Goal: Task Accomplishment & Management: Manage account settings

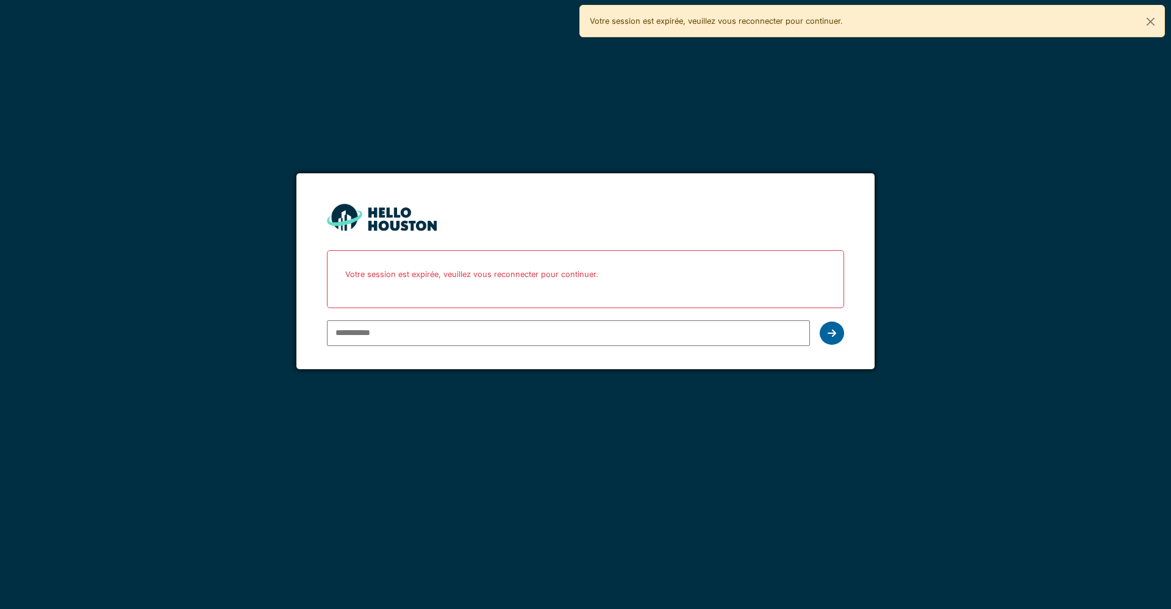
type input "**********"
click at [827, 336] on icon at bounding box center [831, 333] width 9 height 10
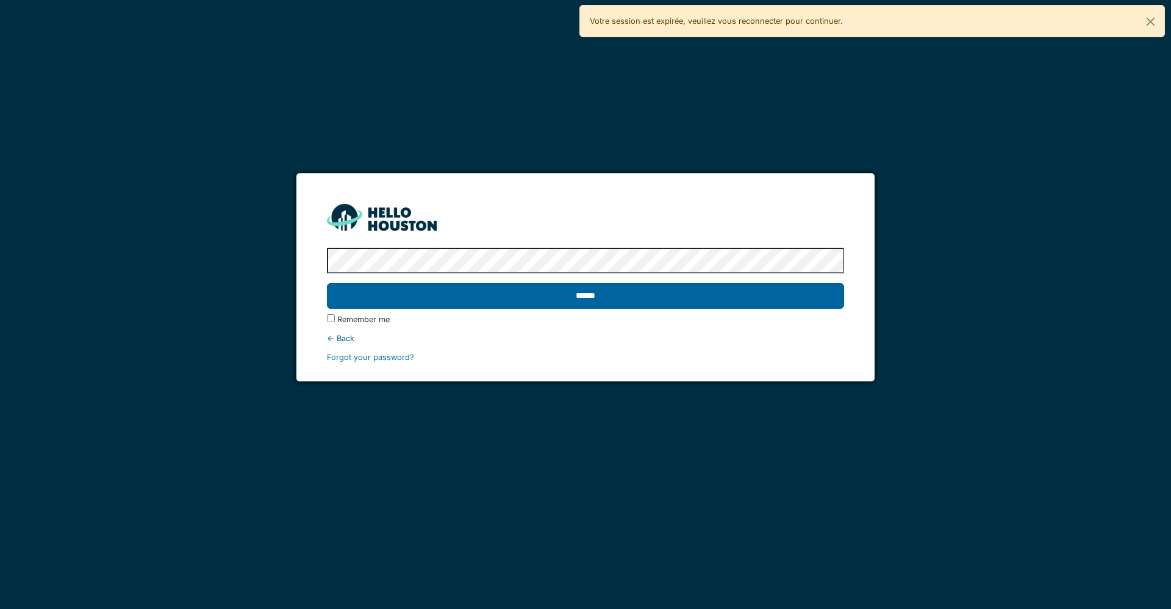
click at [735, 291] on input "******" at bounding box center [585, 296] width 516 height 26
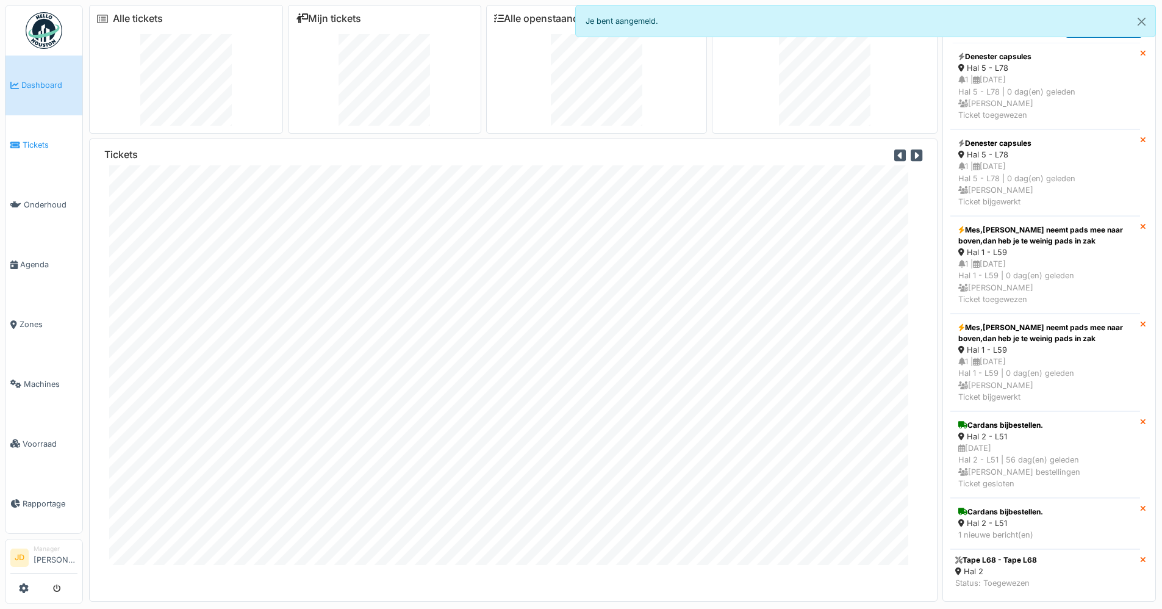
click at [39, 131] on link "Tickets" at bounding box center [43, 145] width 77 height 60
click at [346, 19] on link "Mijn tickets" at bounding box center [328, 19] width 65 height 12
click at [346, 17] on link "Mijn tickets" at bounding box center [328, 19] width 65 height 12
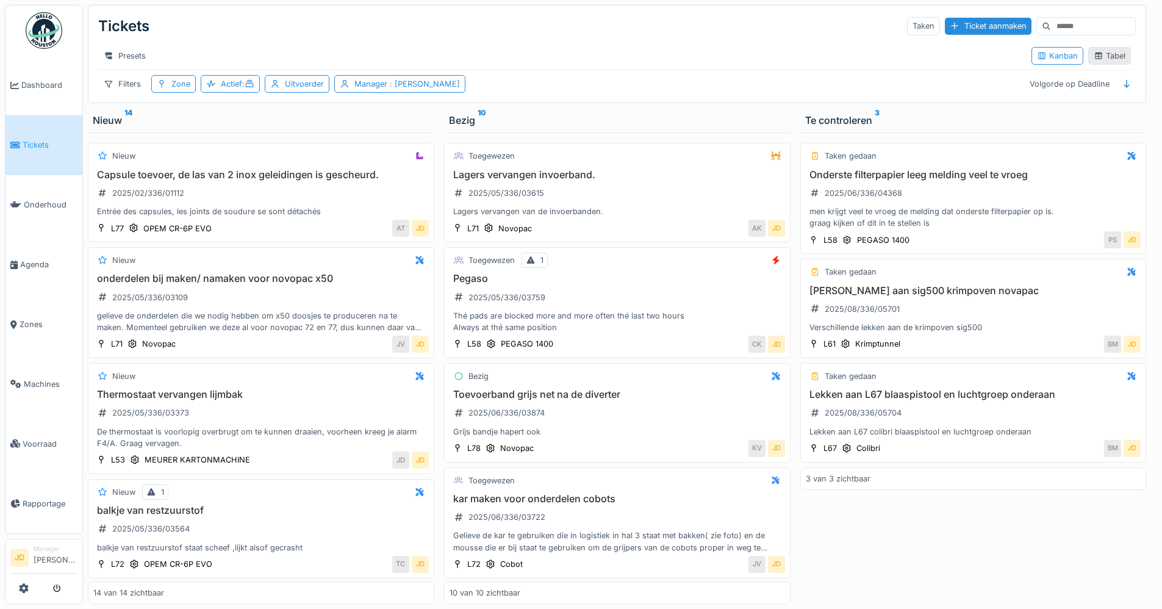
click at [1094, 62] on div "Tabel" at bounding box center [1109, 56] width 32 height 12
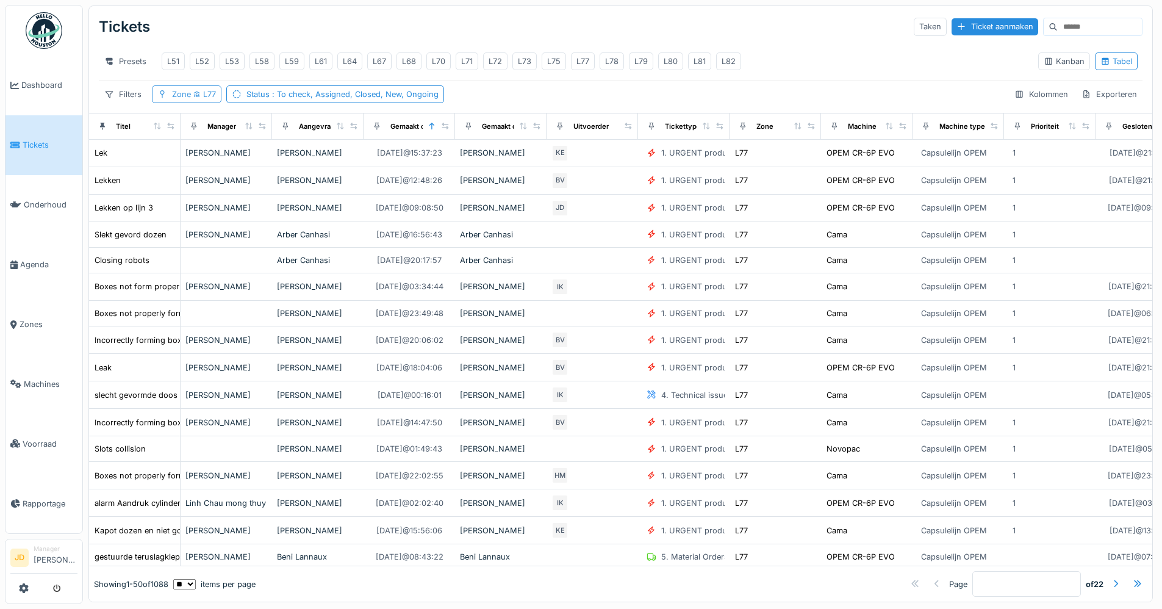
click at [204, 99] on span "L77" at bounding box center [203, 94] width 25 height 9
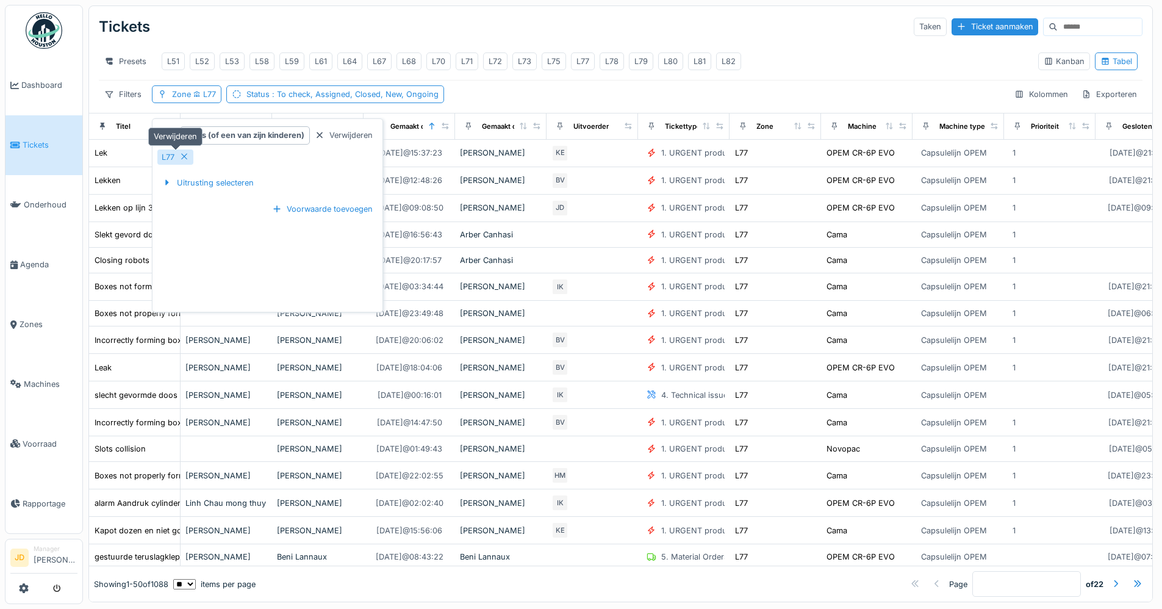
click at [185, 159] on icon at bounding box center [184, 156] width 10 height 8
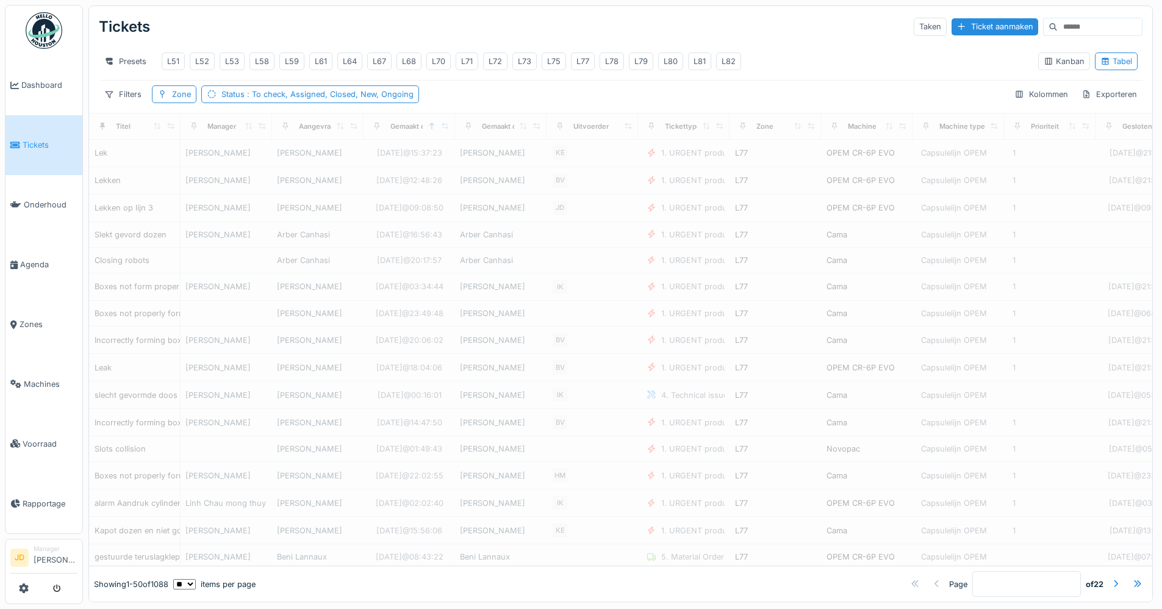
click at [329, 30] on div "Tickets Taken Ticket aanmaken" at bounding box center [620, 27] width 1043 height 32
click at [129, 102] on div "Filters" at bounding box center [123, 94] width 48 height 18
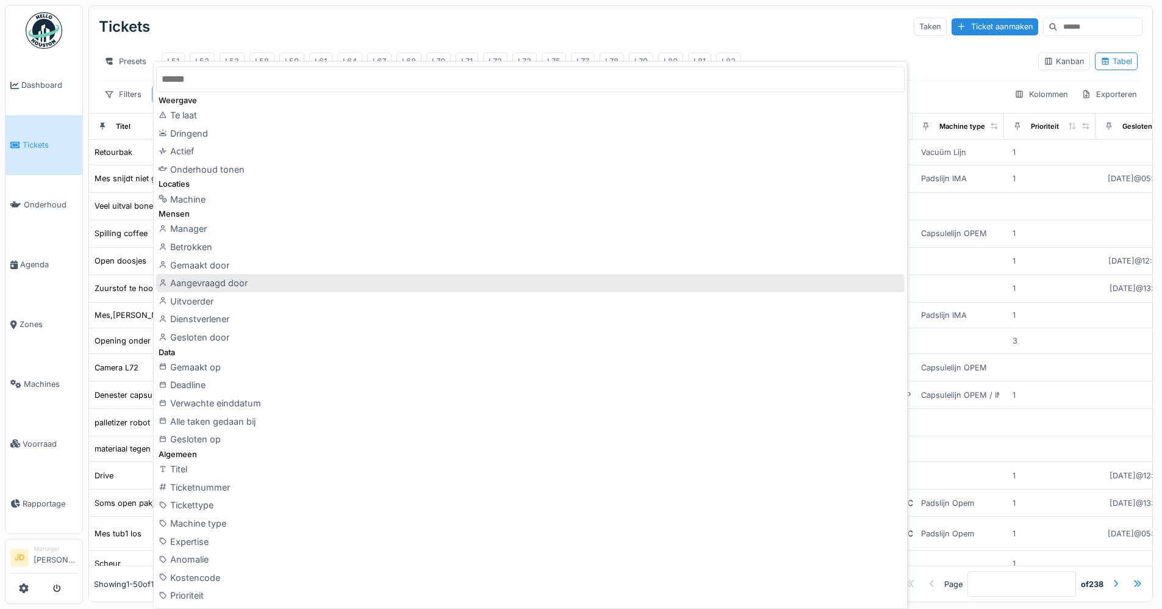
click at [240, 279] on div "Aangevraagd door" at bounding box center [530, 283] width 748 height 18
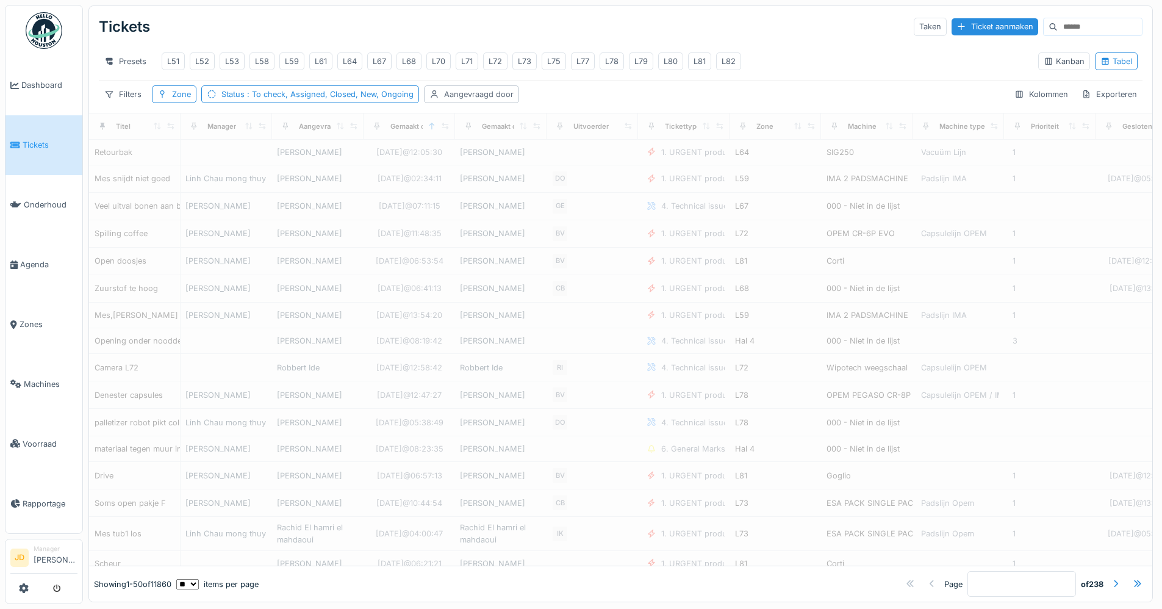
click at [501, 100] on div "Aangevraagd door" at bounding box center [479, 94] width 70 height 12
click at [482, 159] on div "Aangevraagd door" at bounding box center [478, 161] width 95 height 13
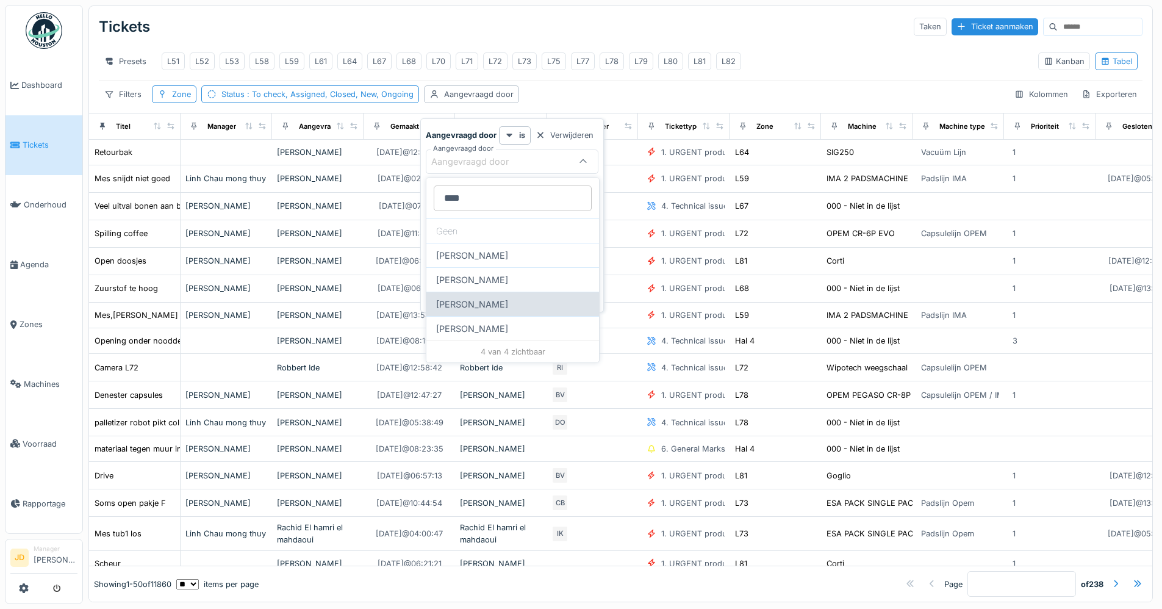
type door_U3MDA "****"
click at [466, 296] on div "[PERSON_NAME]" at bounding box center [512, 303] width 173 height 24
type input "****"
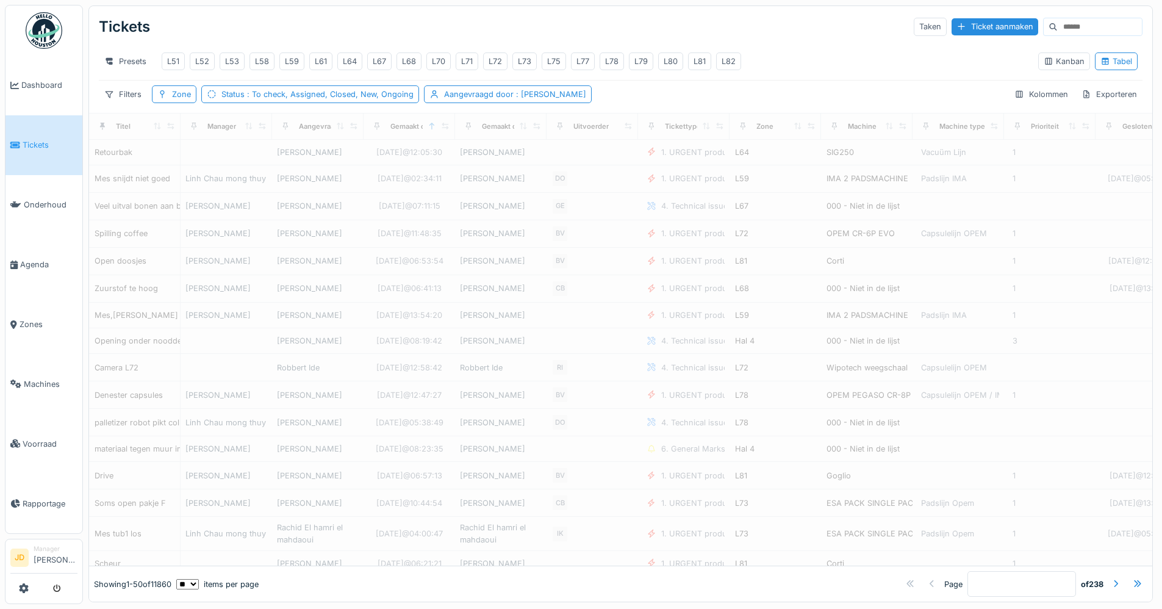
click at [591, 20] on div "Tickets Taken Ticket aanmaken" at bounding box center [620, 27] width 1043 height 32
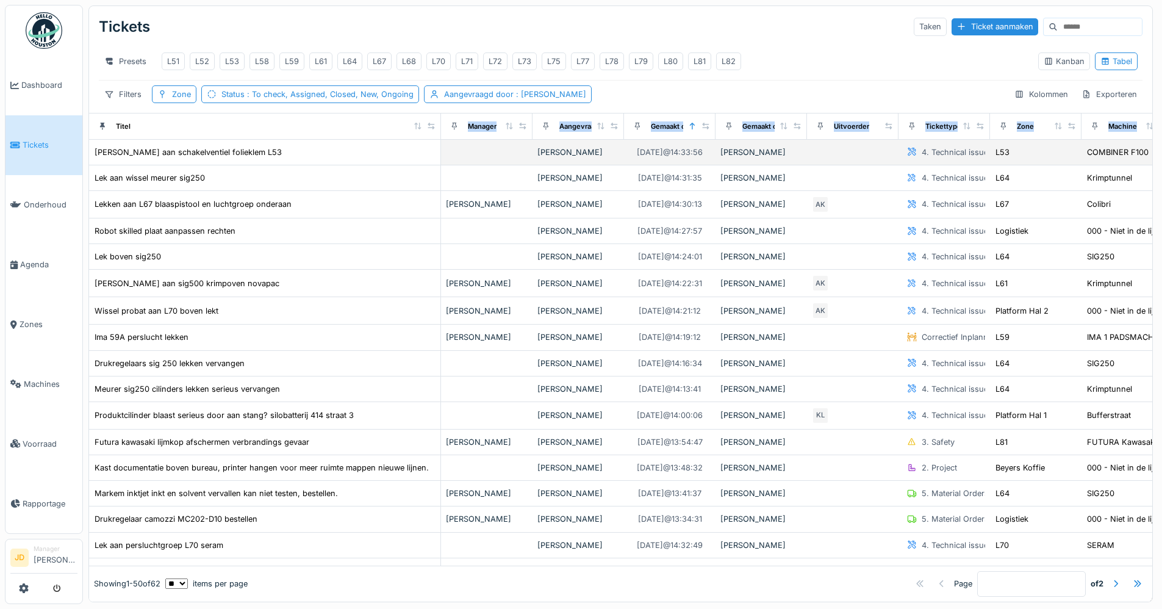
drag, startPoint x: 174, startPoint y: 136, endPoint x: 435, endPoint y: 153, distance: 260.9
click at [249, 159] on div "Lek aan schakelventiel folieklem L53" at bounding box center [264, 152] width 341 height 13
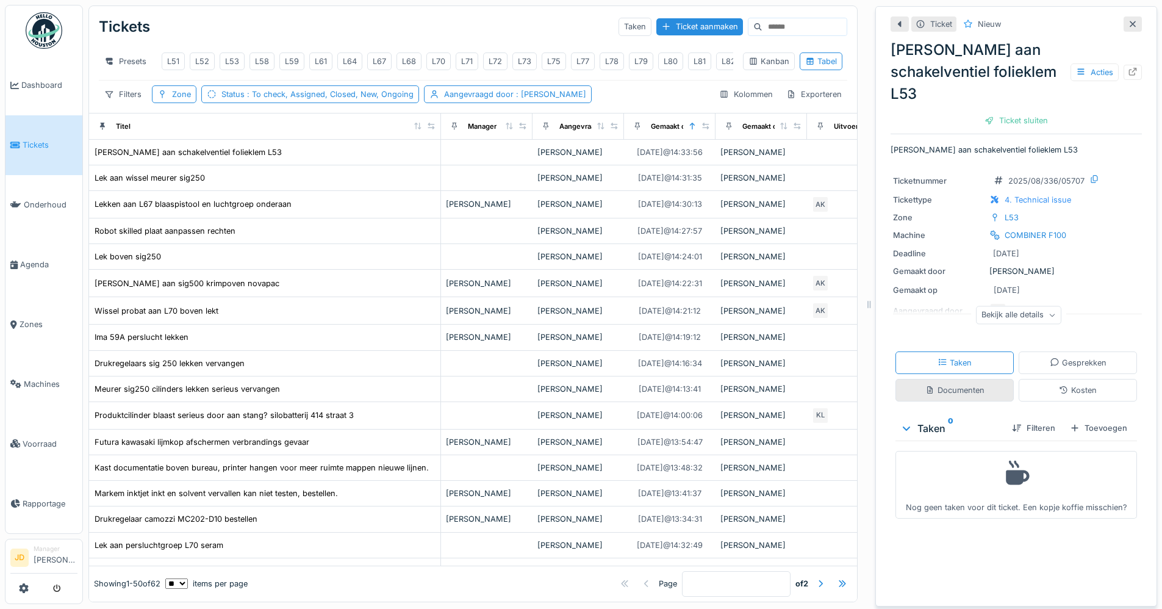
click at [929, 379] on div "Documenten" at bounding box center [954, 390] width 118 height 23
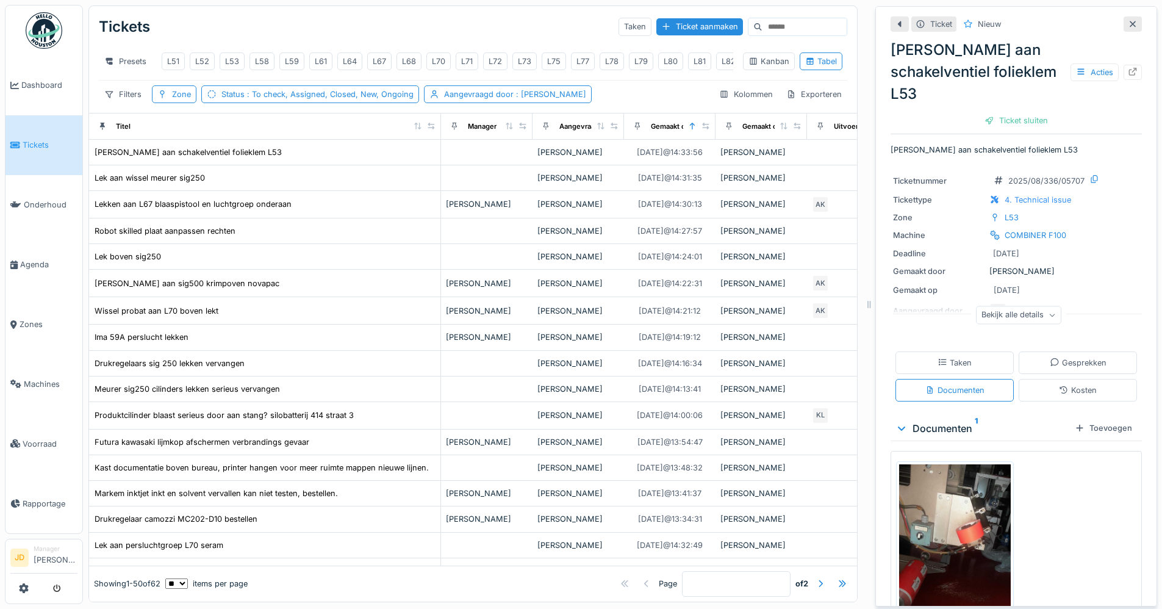
click at [932, 481] on img at bounding box center [955, 579] width 112 height 230
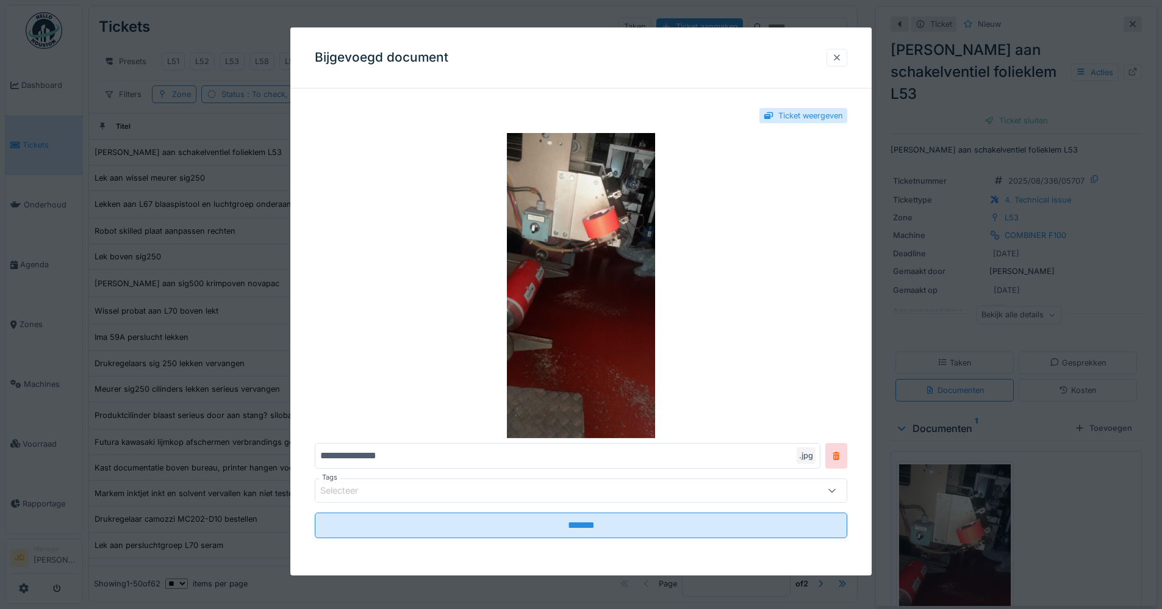
click at [840, 65] on div at bounding box center [836, 58] width 21 height 18
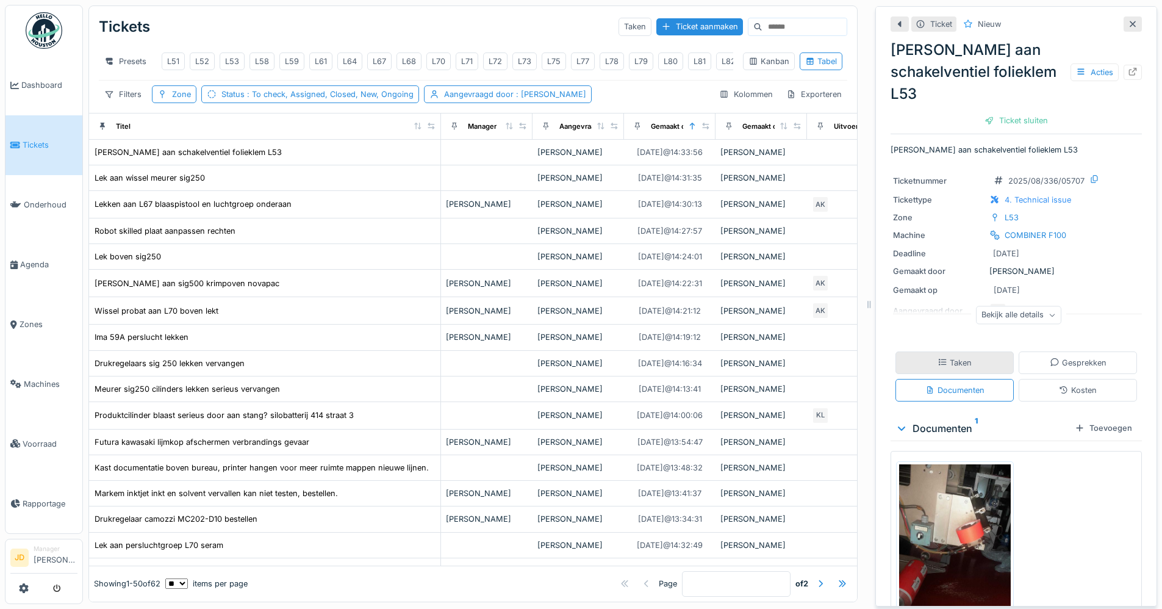
click at [969, 351] on div "Taken" at bounding box center [954, 362] width 118 height 23
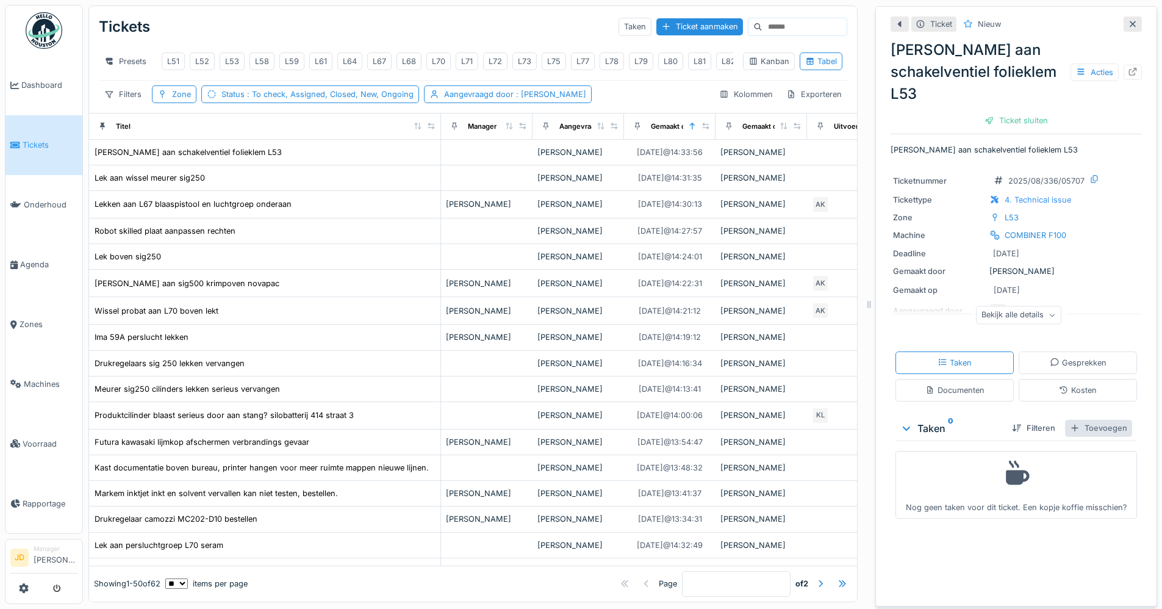
click at [1072, 419] on div "Toevoegen" at bounding box center [1098, 427] width 67 height 16
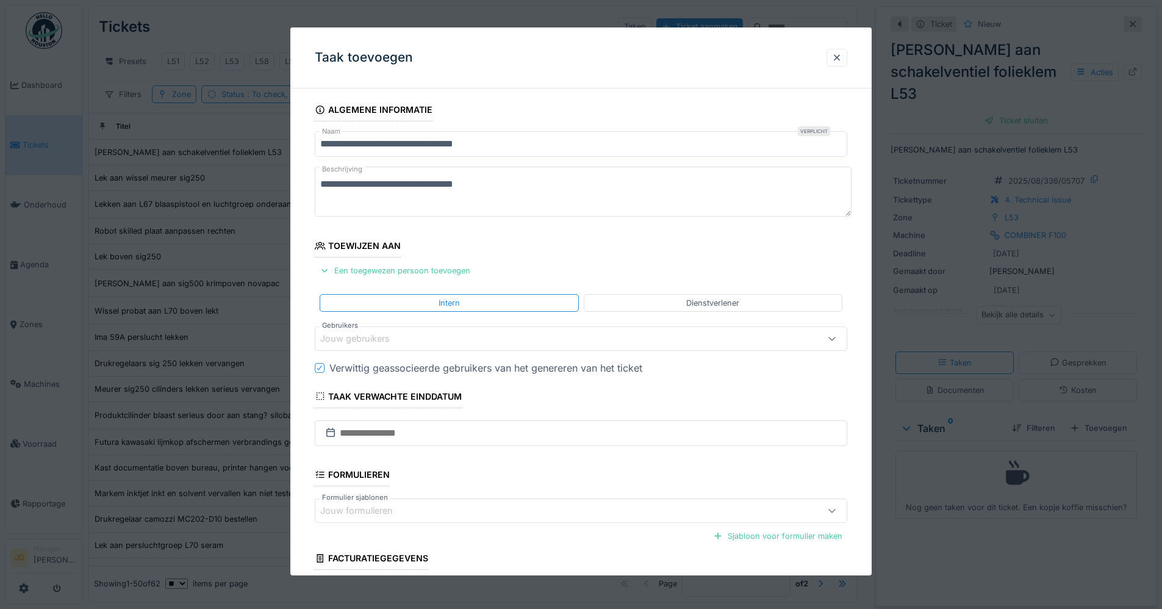
click at [496, 341] on div "Jouw gebruikers" at bounding box center [549, 338] width 459 height 13
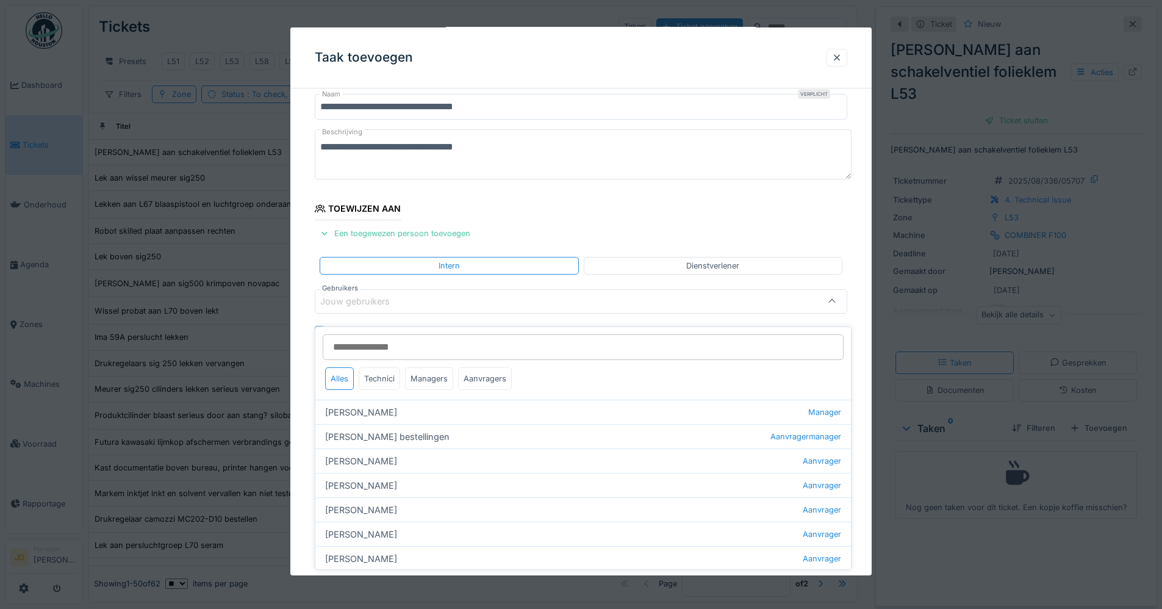
click at [397, 301] on div "Jouw gebruikers" at bounding box center [363, 301] width 87 height 13
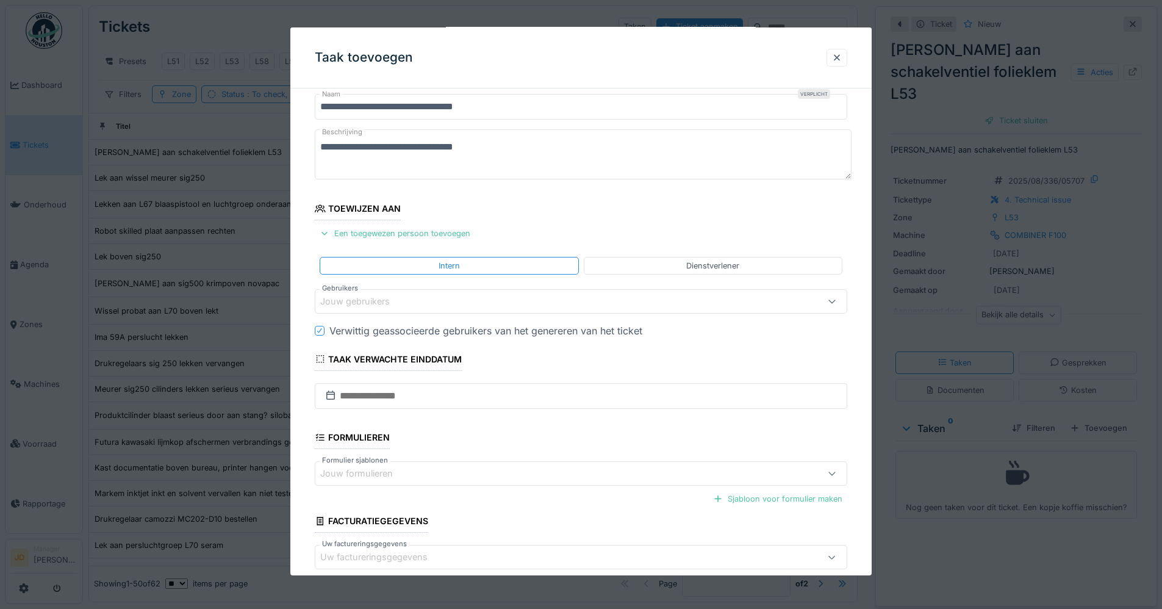
click at [397, 301] on div "Jouw gebruikers" at bounding box center [363, 301] width 87 height 13
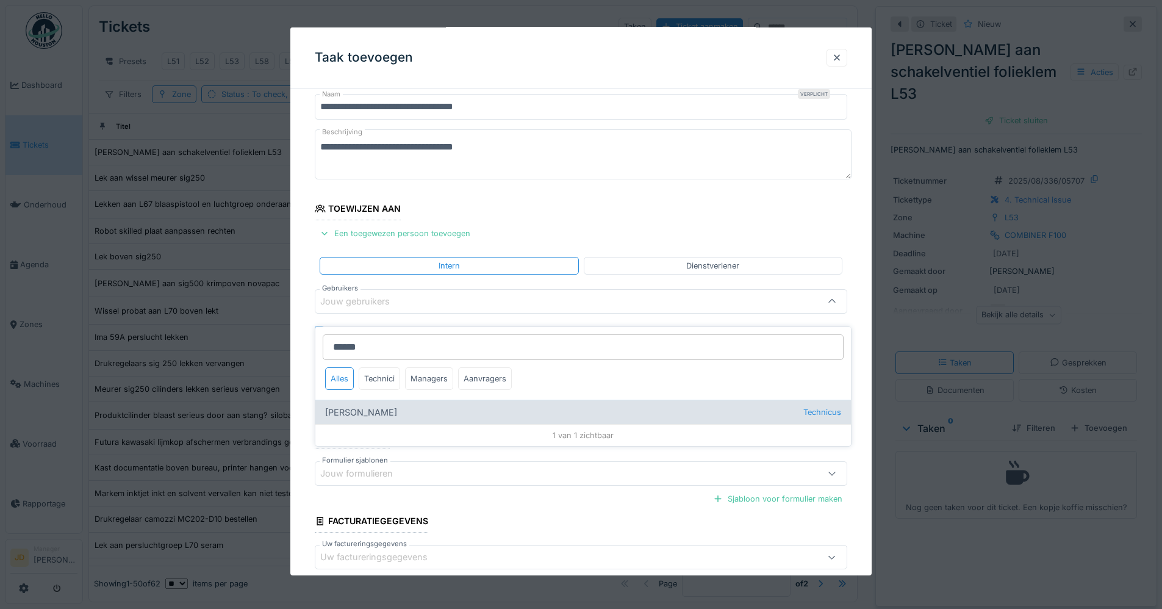
type input "******"
click at [357, 404] on div "Adrian Kostera Technicus" at bounding box center [582, 411] width 535 height 24
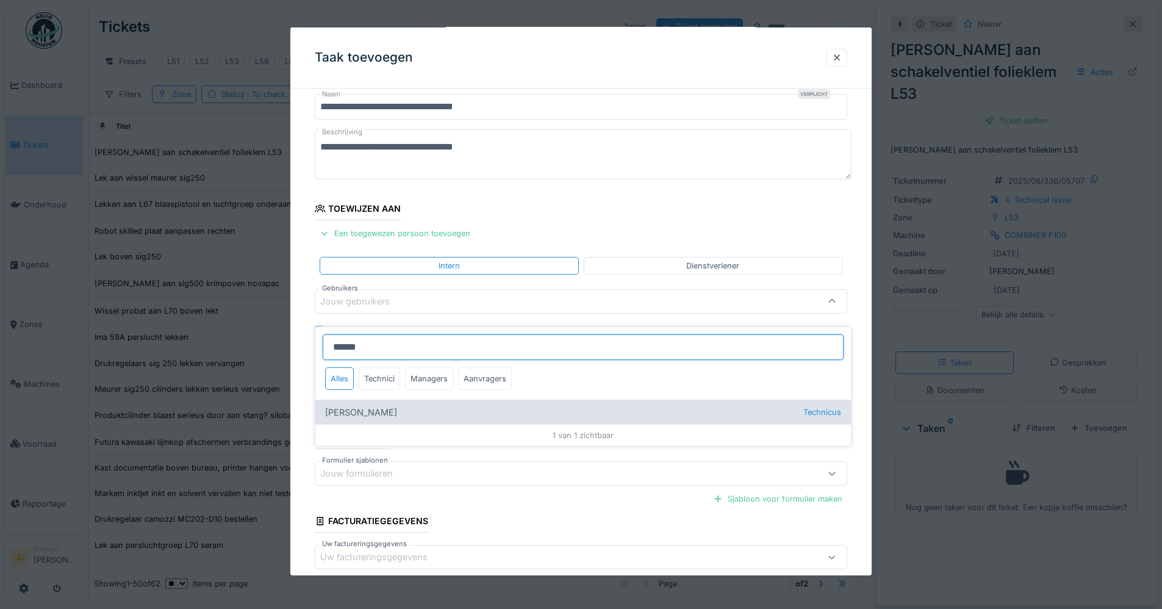
type input "*****"
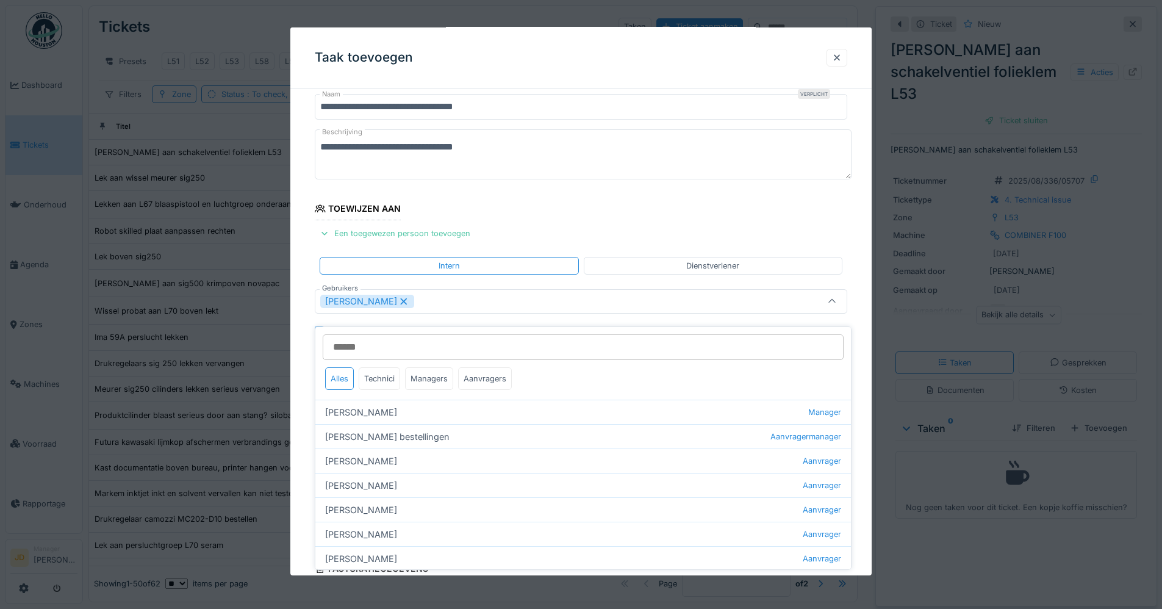
click at [837, 300] on icon at bounding box center [832, 302] width 10 height 8
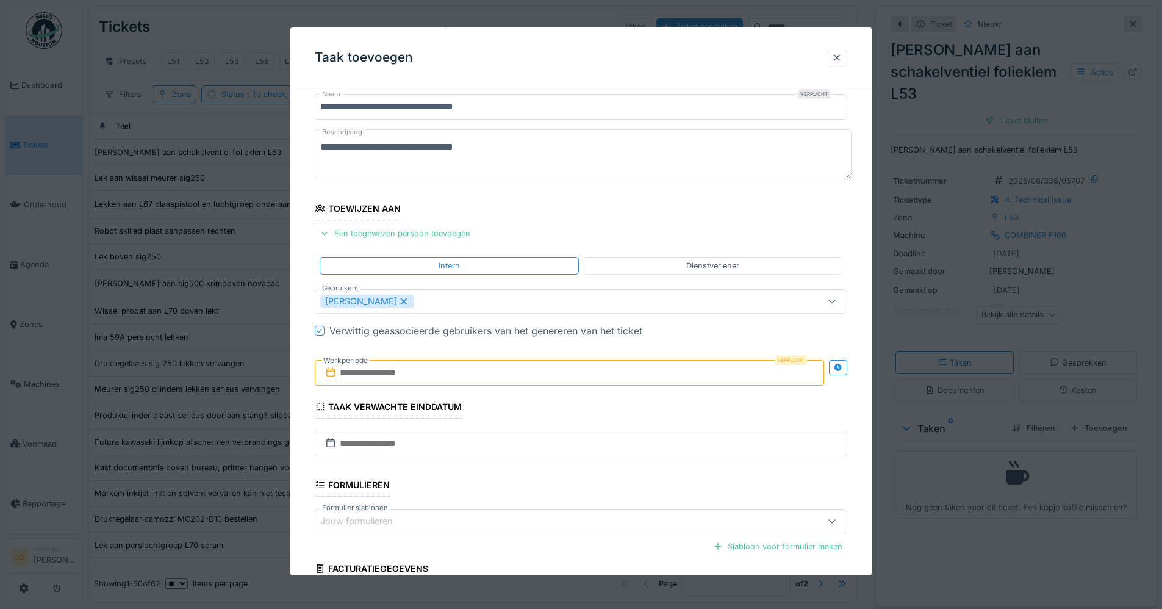
click at [369, 373] on input "text" at bounding box center [569, 373] width 509 height 26
click at [557, 402] on h2 "augustus 2025" at bounding box center [571, 402] width 146 height 11
click at [557, 518] on div "20" at bounding box center [551, 512] width 16 height 18
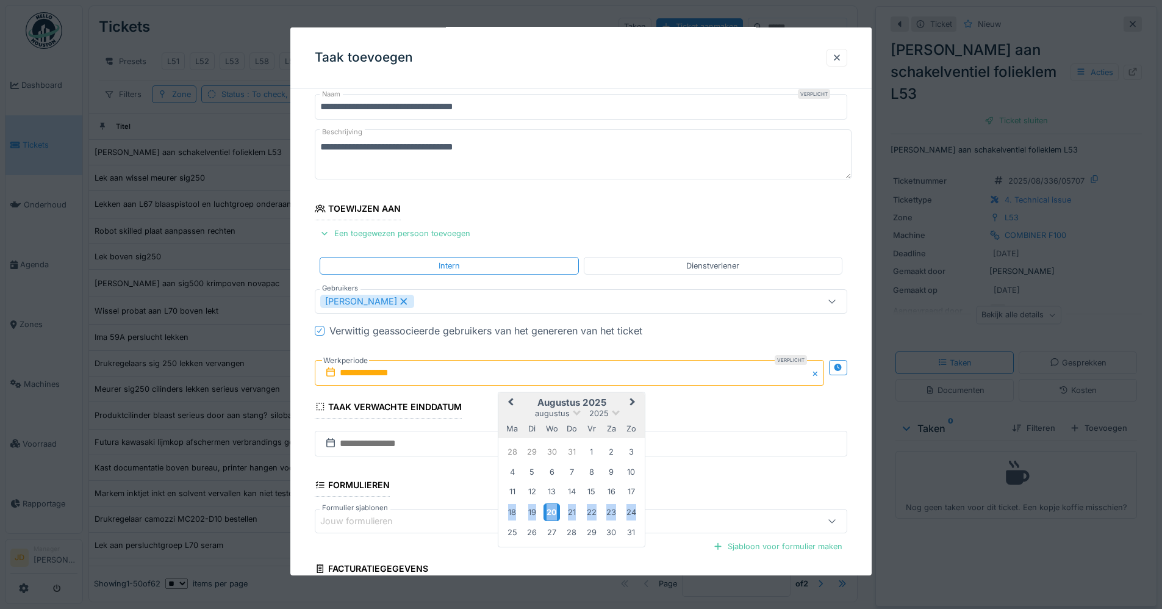
click at [557, 518] on div "20" at bounding box center [551, 512] width 16 height 18
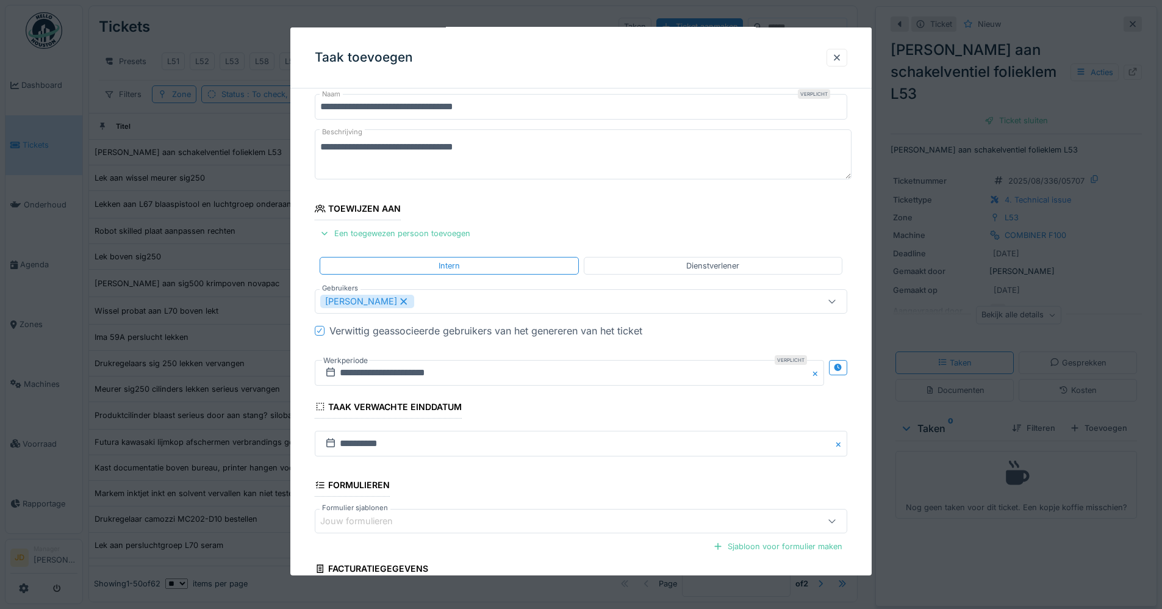
scroll to position [148, 0]
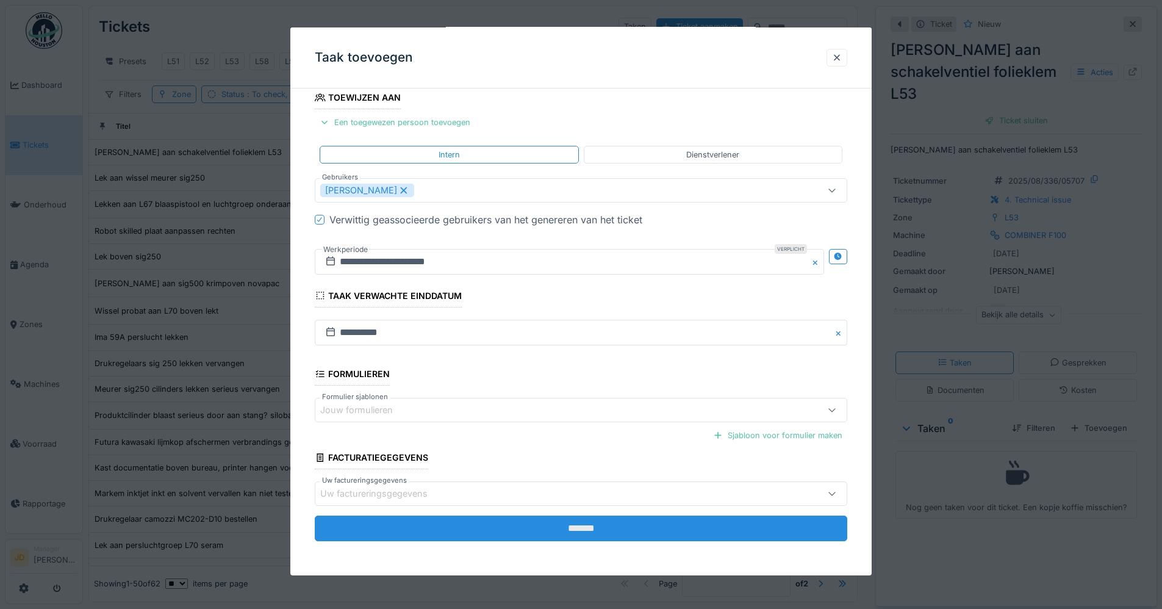
click at [565, 530] on input "*******" at bounding box center [581, 528] width 532 height 26
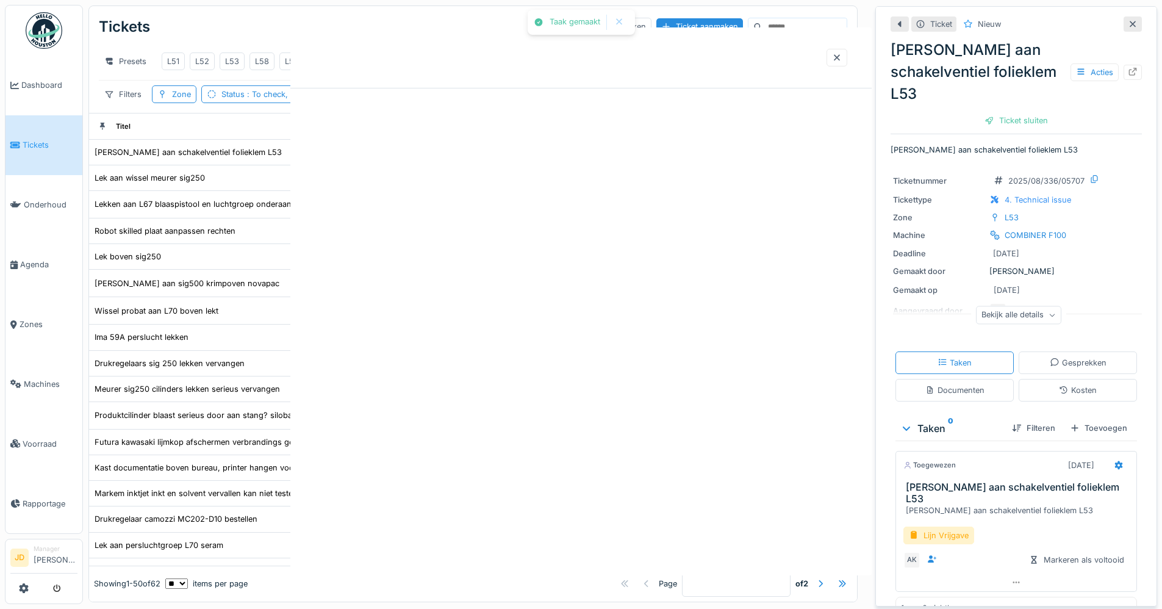
scroll to position [0, 0]
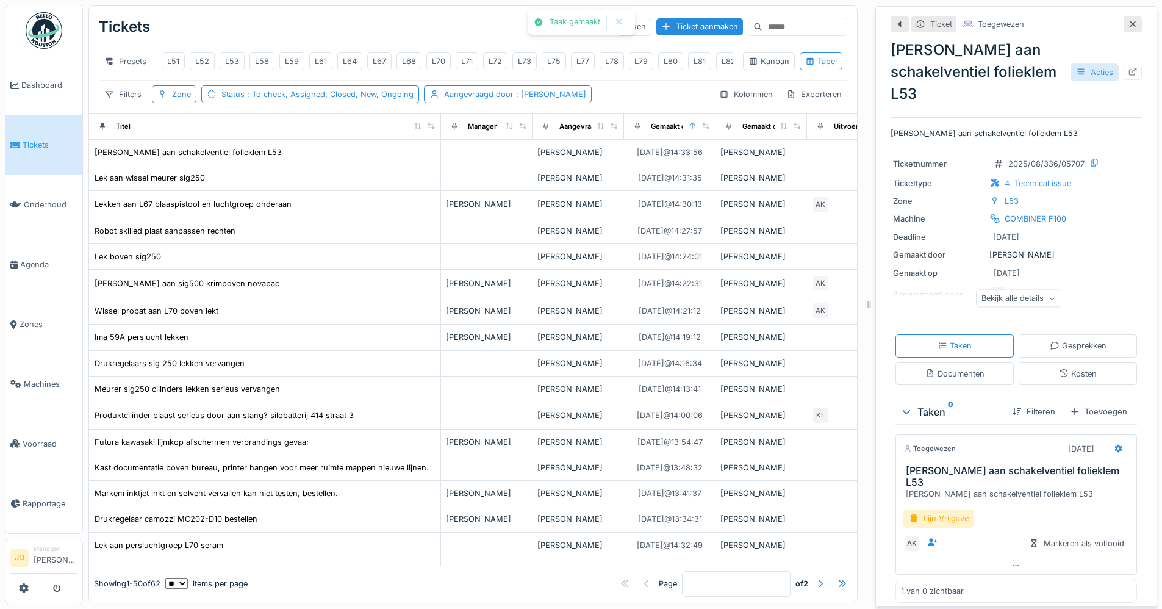
click at [1087, 63] on div "Acties" at bounding box center [1094, 72] width 48 height 18
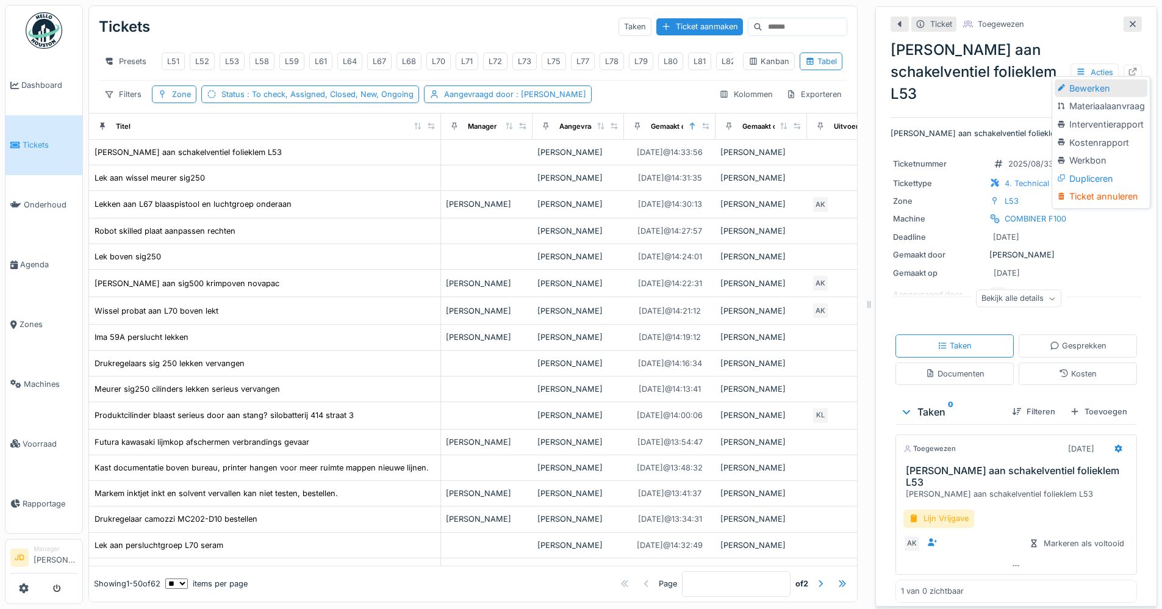
click at [1072, 79] on div "Bewerken" at bounding box center [1100, 88] width 92 height 18
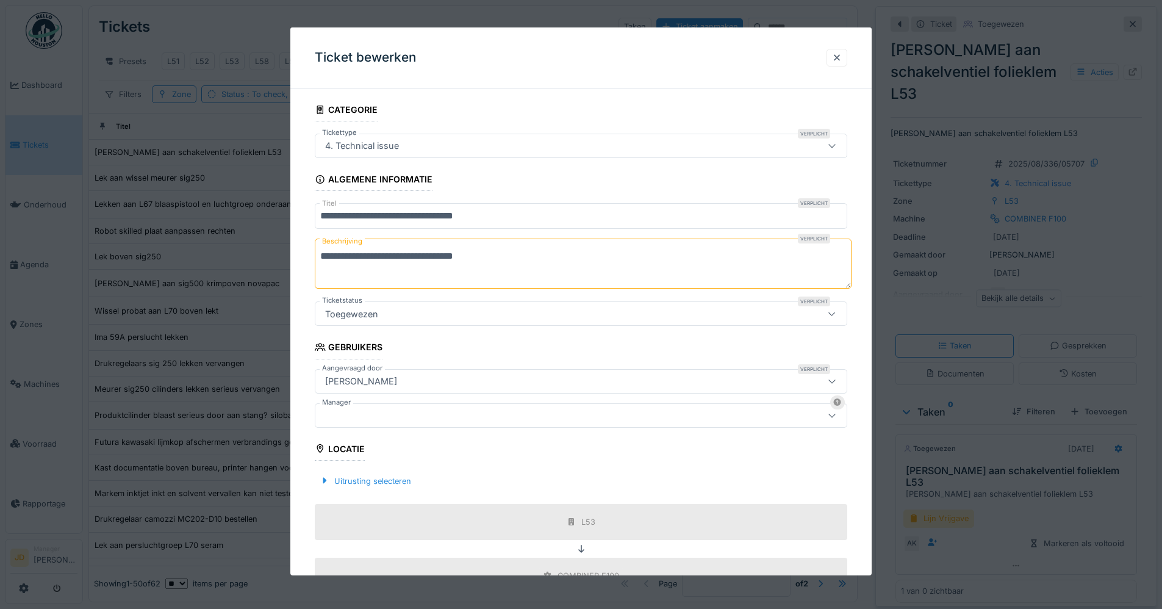
click at [376, 414] on div at bounding box center [549, 414] width 459 height 13
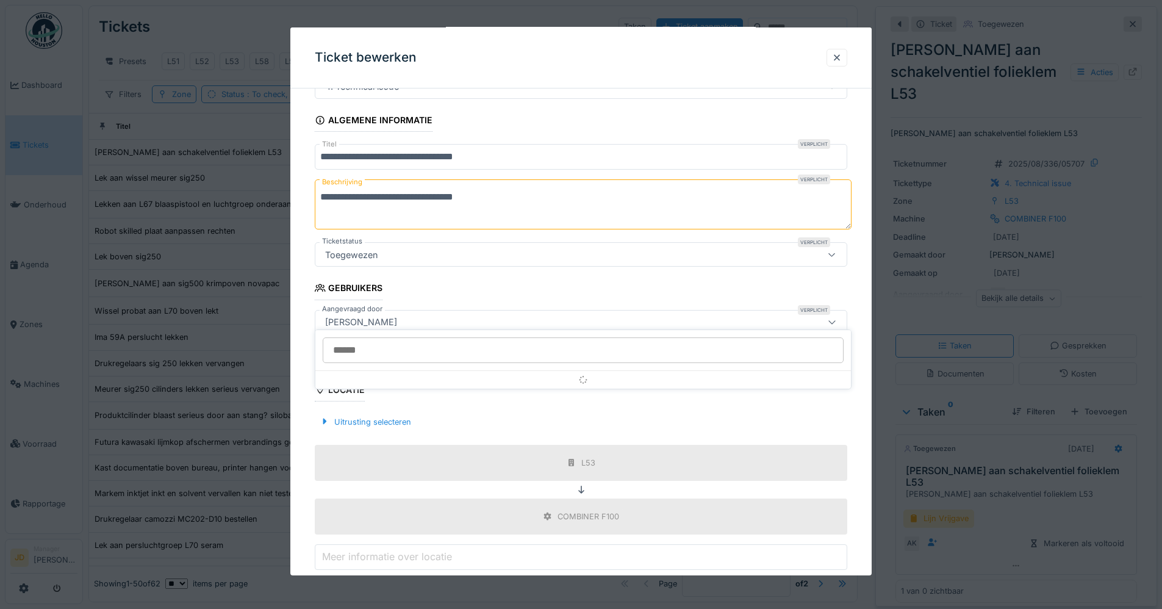
scroll to position [113, 0]
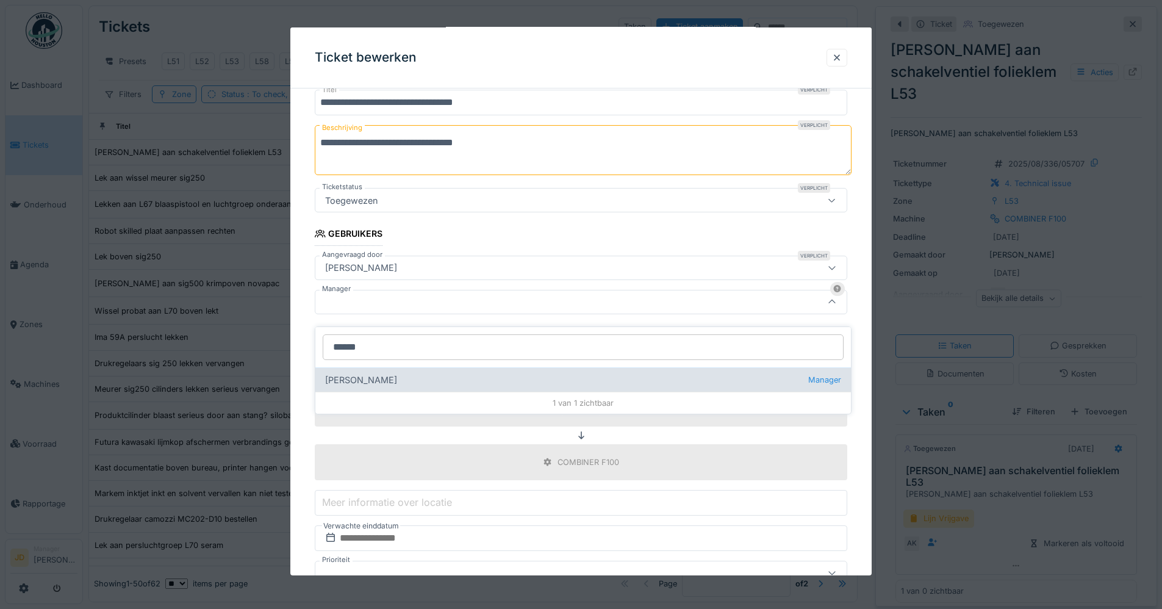
type input "******"
click at [444, 371] on div "Jasper De wit Manager" at bounding box center [582, 379] width 535 height 24
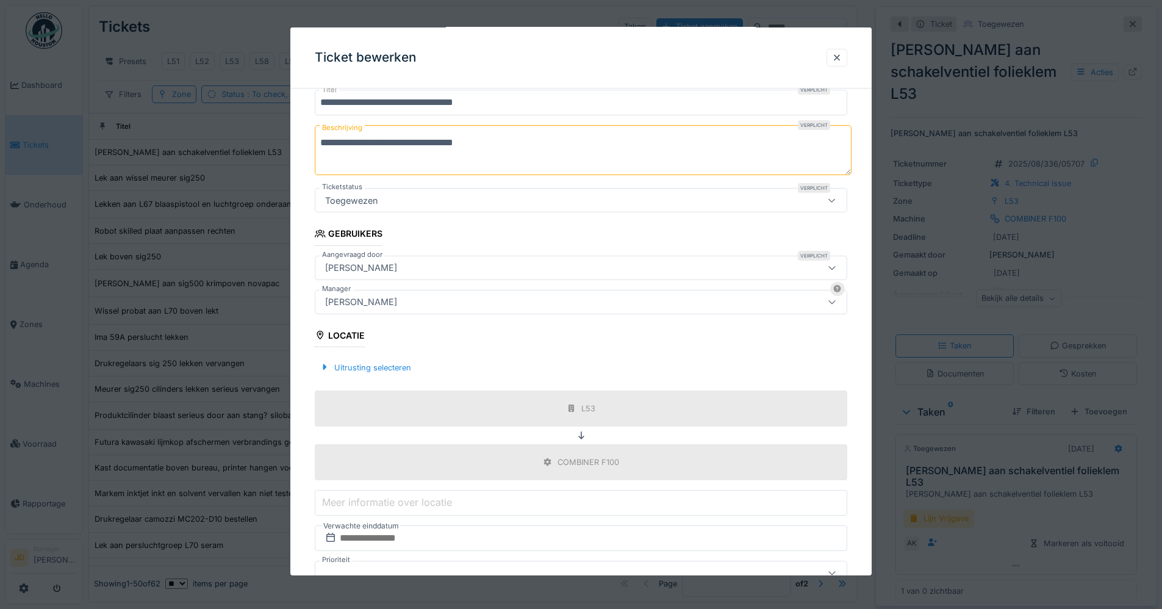
type input "****"
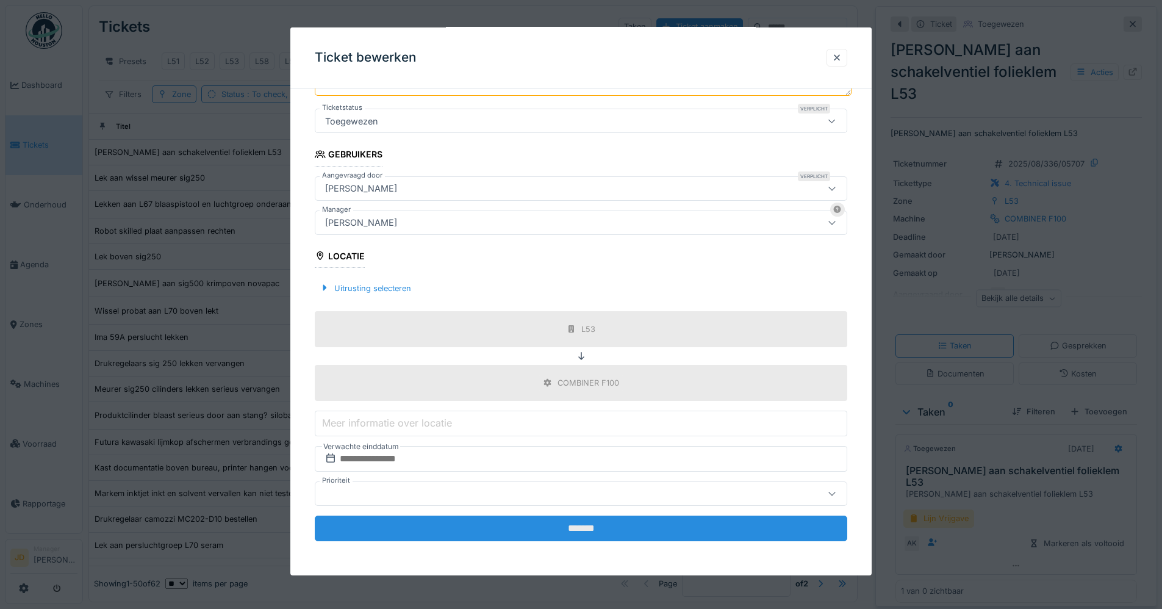
click at [543, 535] on input "*******" at bounding box center [581, 528] width 532 height 26
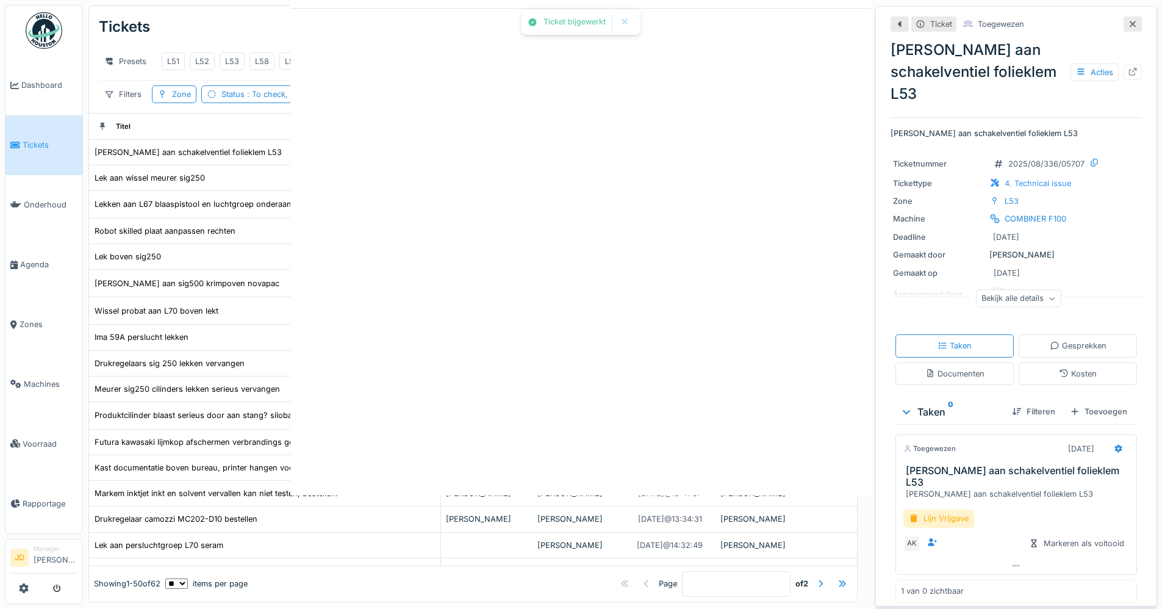
scroll to position [0, 0]
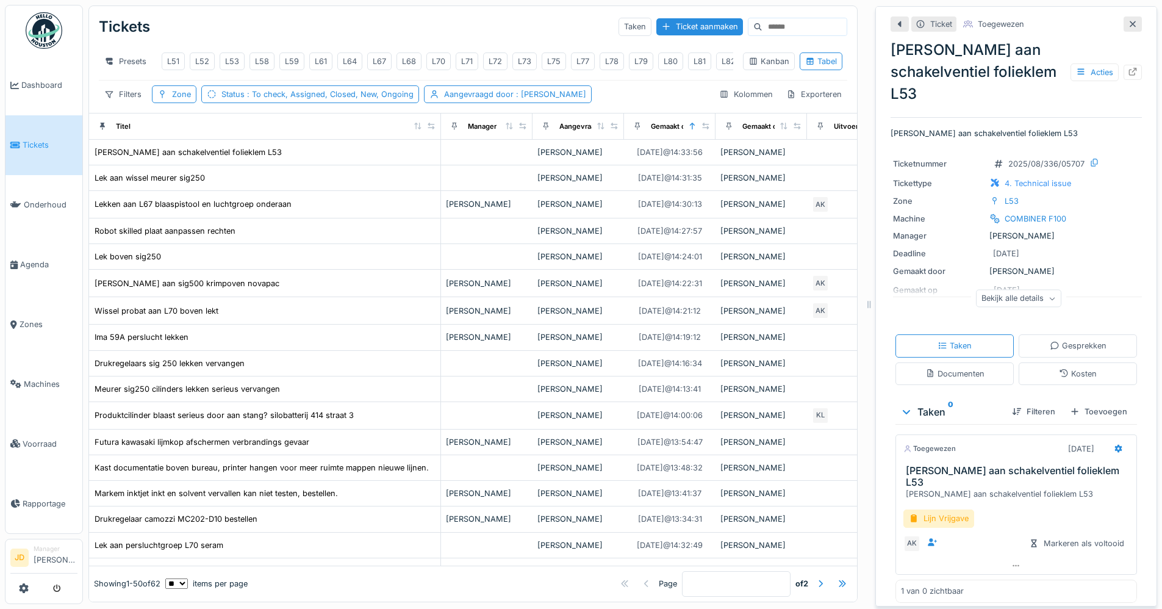
click at [1127, 20] on icon at bounding box center [1132, 24] width 10 height 8
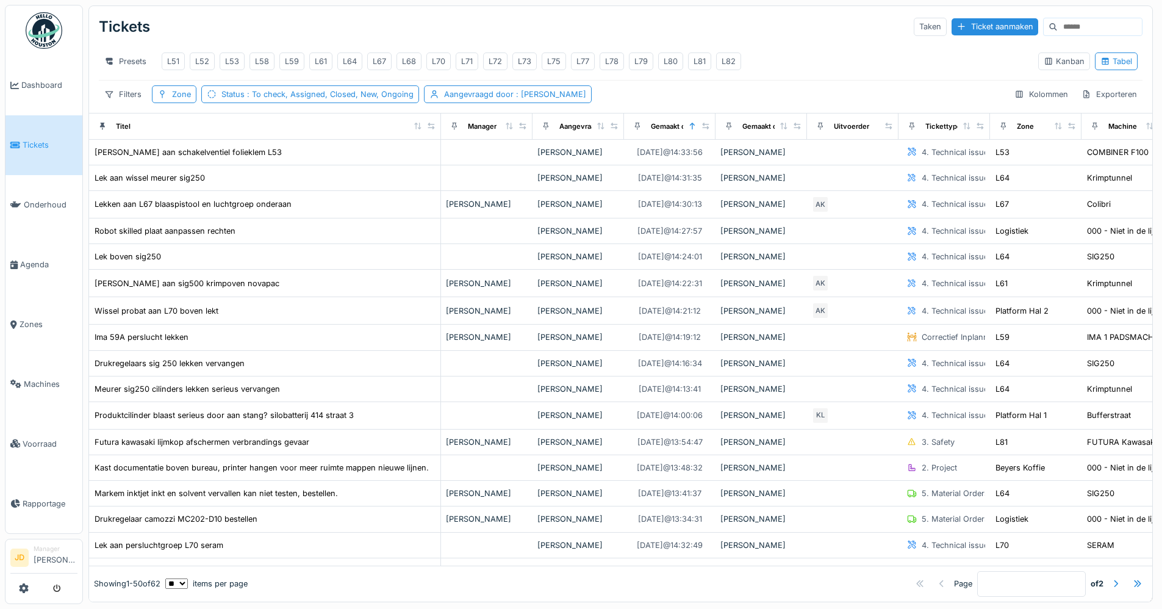
scroll to position [8, 0]
click at [322, 334] on div "Ima 59A perslucht lekken" at bounding box center [264, 336] width 341 height 13
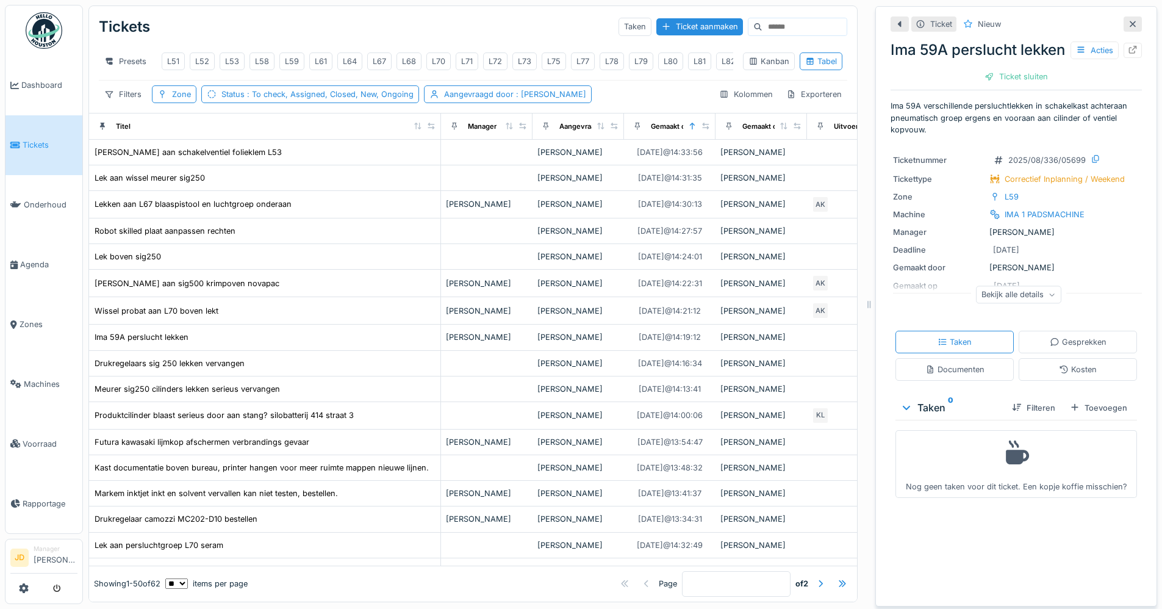
click at [1127, 18] on div at bounding box center [1132, 24] width 10 height 12
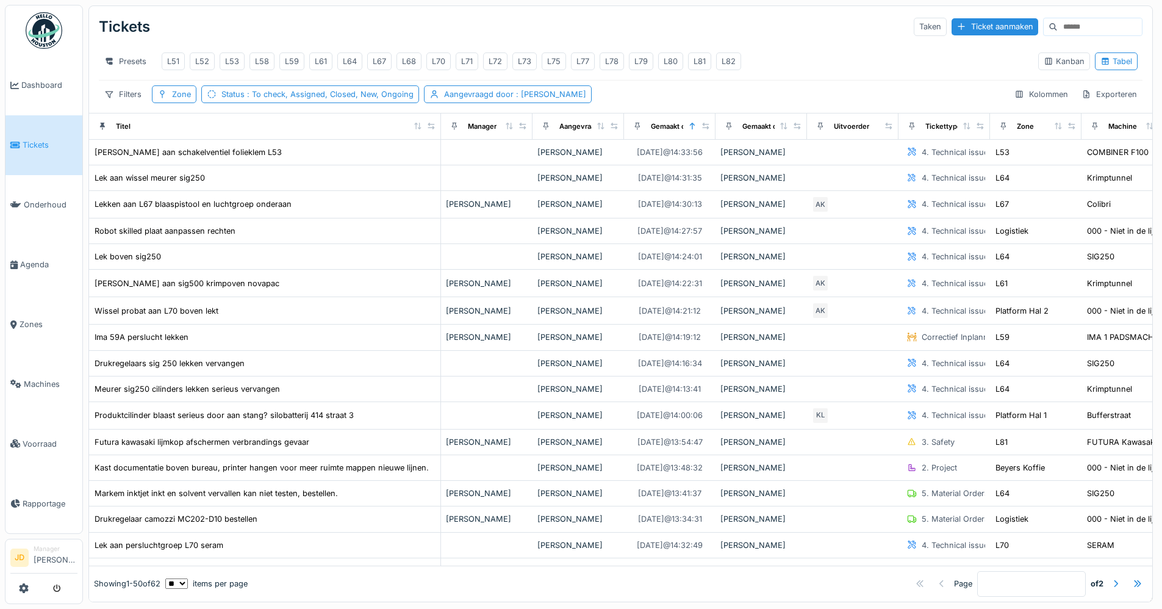
click at [51, 140] on span "Tickets" at bounding box center [50, 145] width 55 height 12
click at [49, 142] on span "Tickets" at bounding box center [50, 145] width 55 height 12
click at [34, 17] on img at bounding box center [44, 30] width 37 height 37
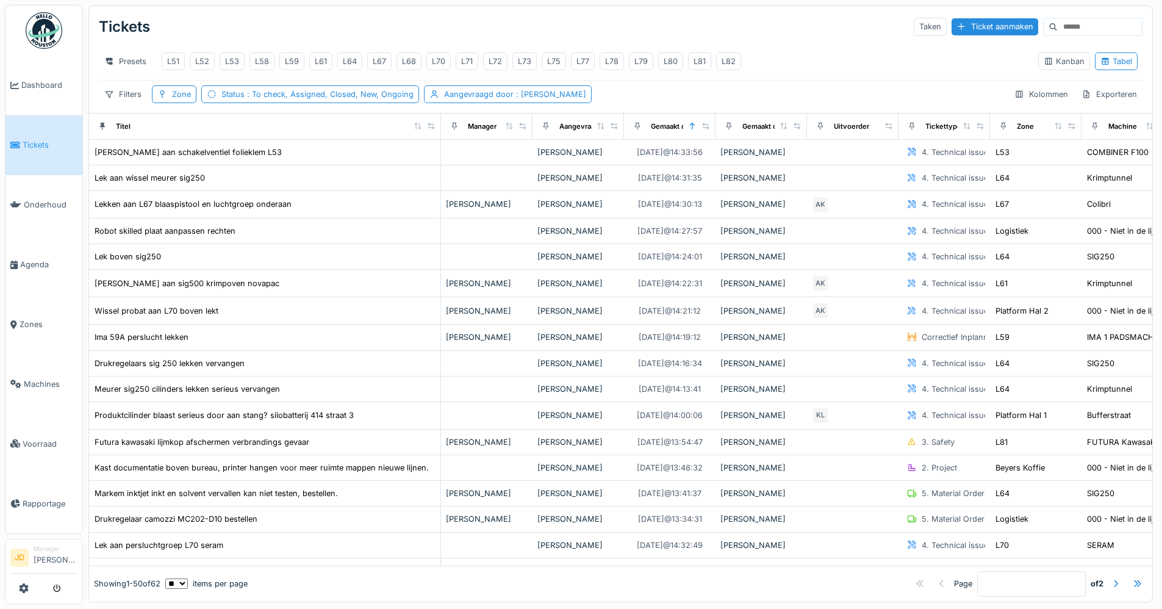
click at [51, 18] on img at bounding box center [44, 30] width 37 height 37
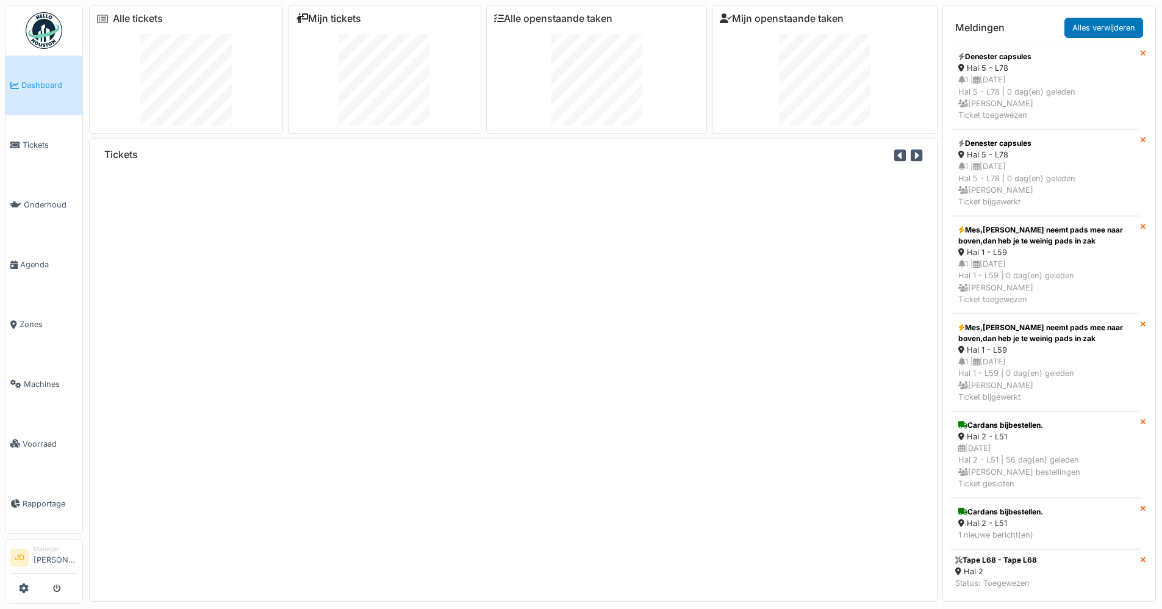
click at [318, 18] on link "Mijn tickets" at bounding box center [328, 19] width 65 height 12
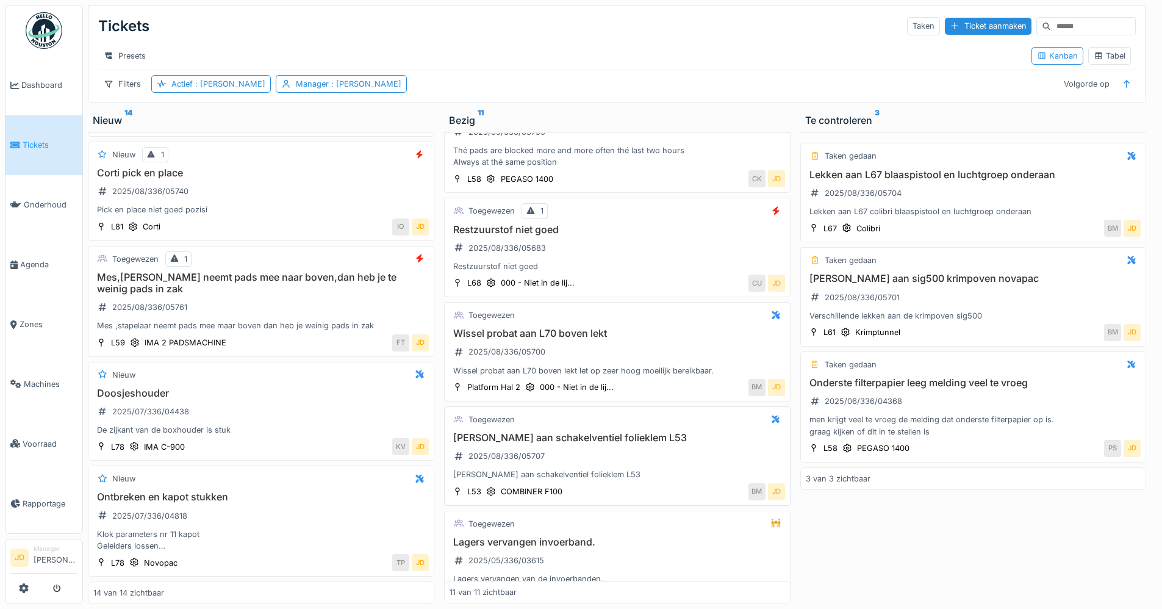
scroll to position [122, 0]
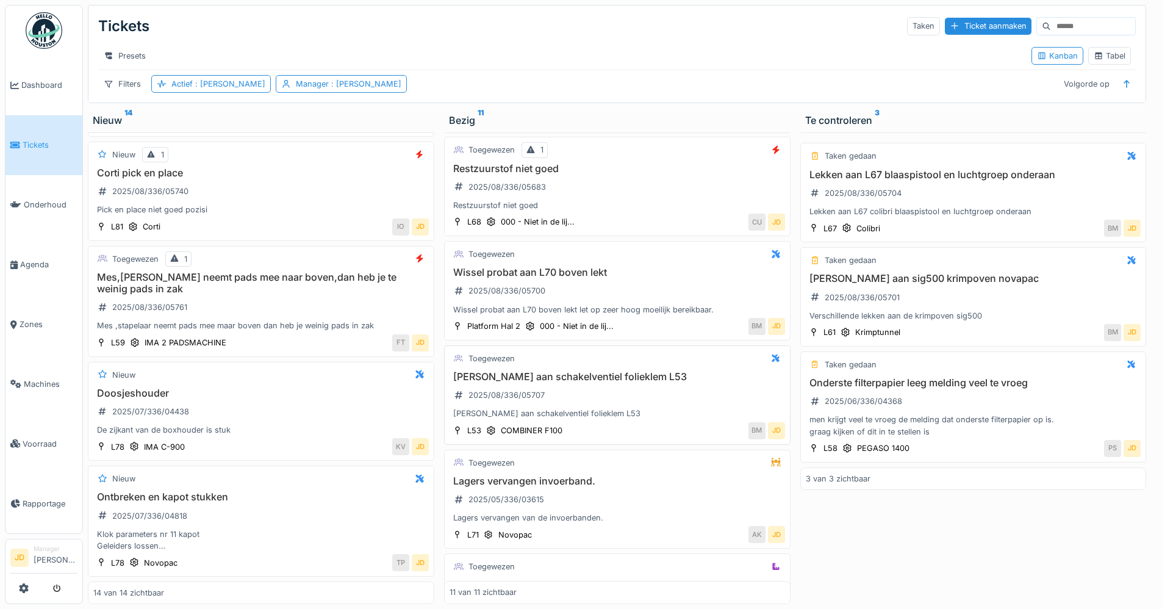
click at [635, 395] on div "Lek aan schakelventiel folieklem L53 2025/08/336/05707 Lek aan schakelventiel f…" at bounding box center [616, 395] width 335 height 49
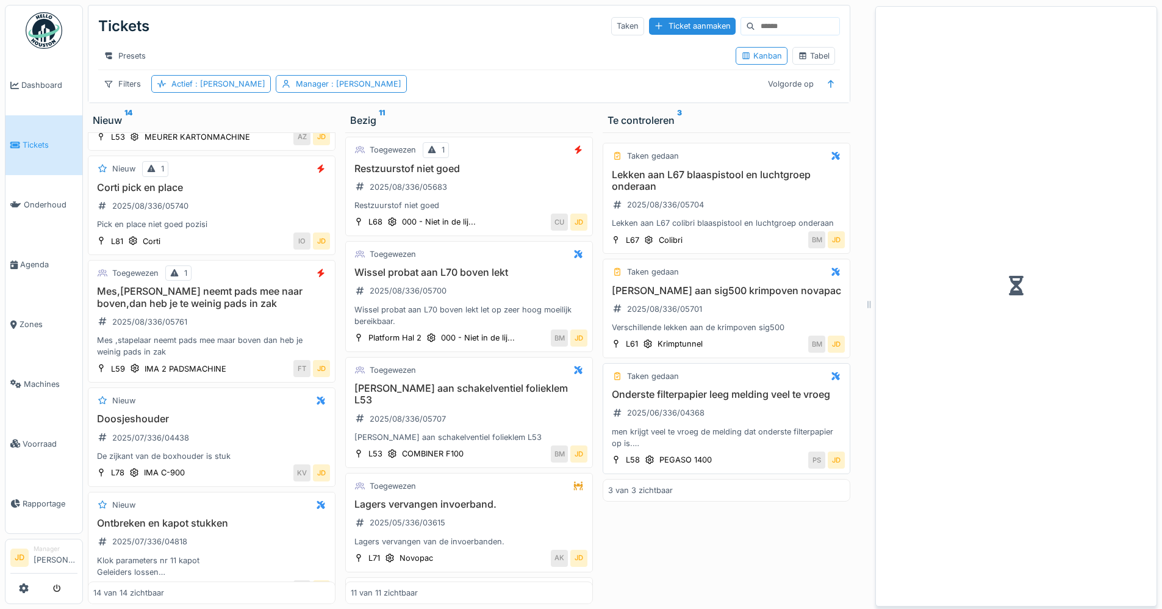
scroll to position [1157, 0]
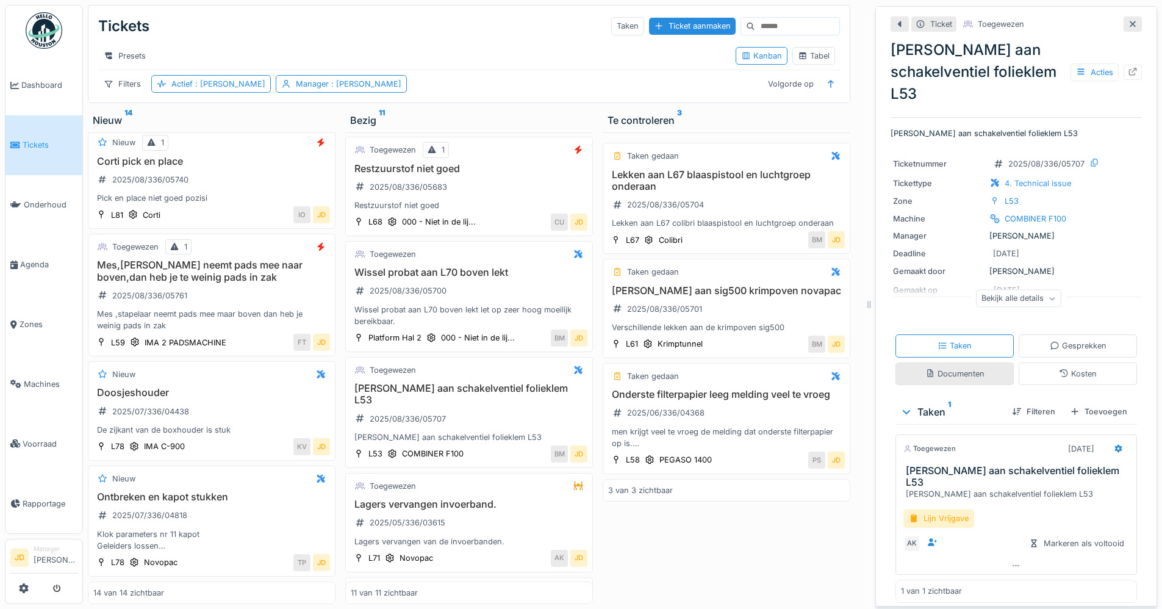
click at [923, 362] on div "Documenten" at bounding box center [954, 373] width 118 height 23
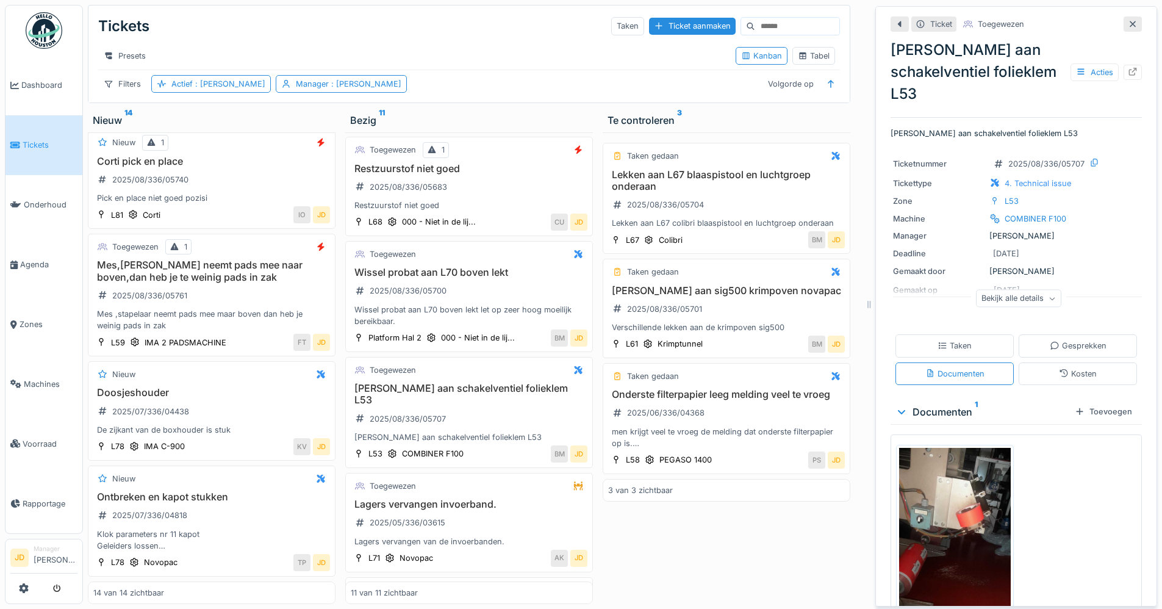
click at [923, 462] on img at bounding box center [955, 563] width 112 height 230
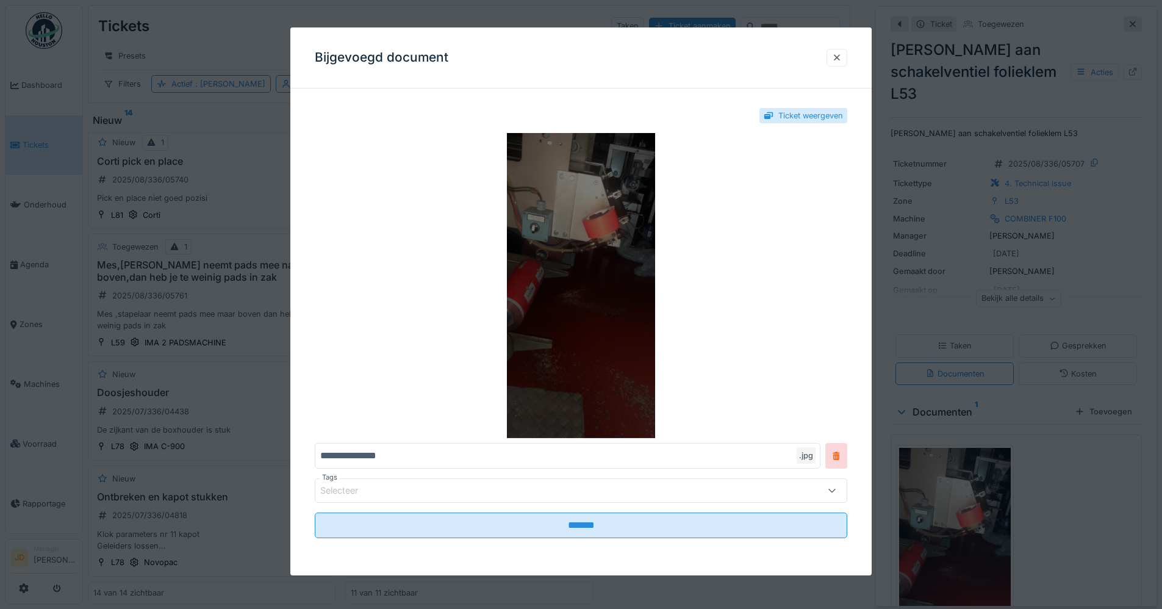
click at [580, 268] on img at bounding box center [581, 285] width 532 height 305
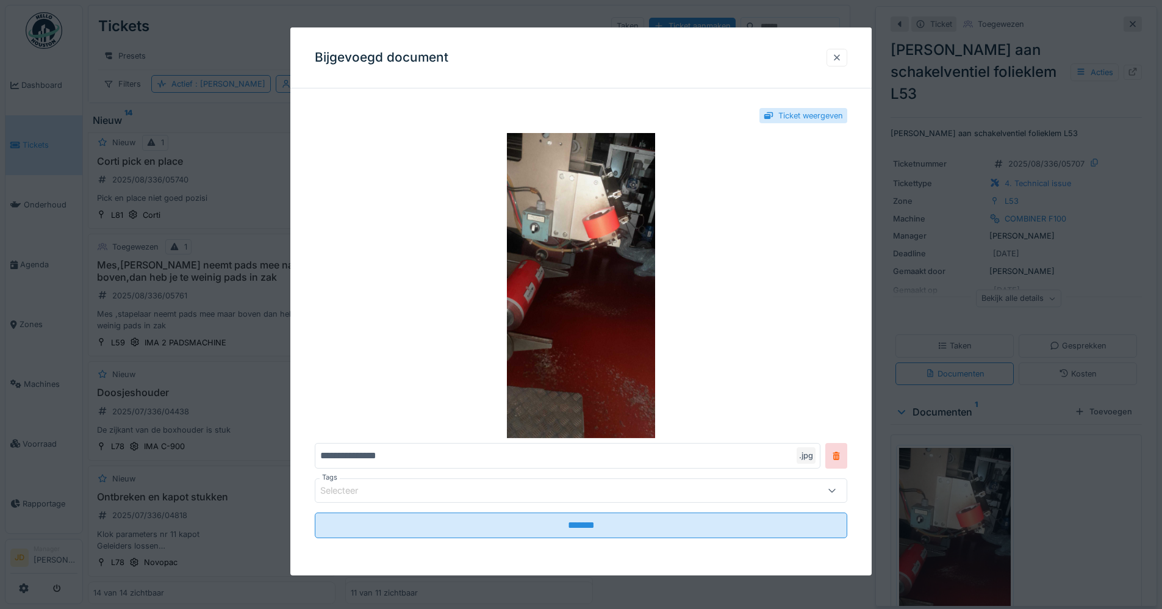
click at [847, 63] on div at bounding box center [836, 58] width 21 height 18
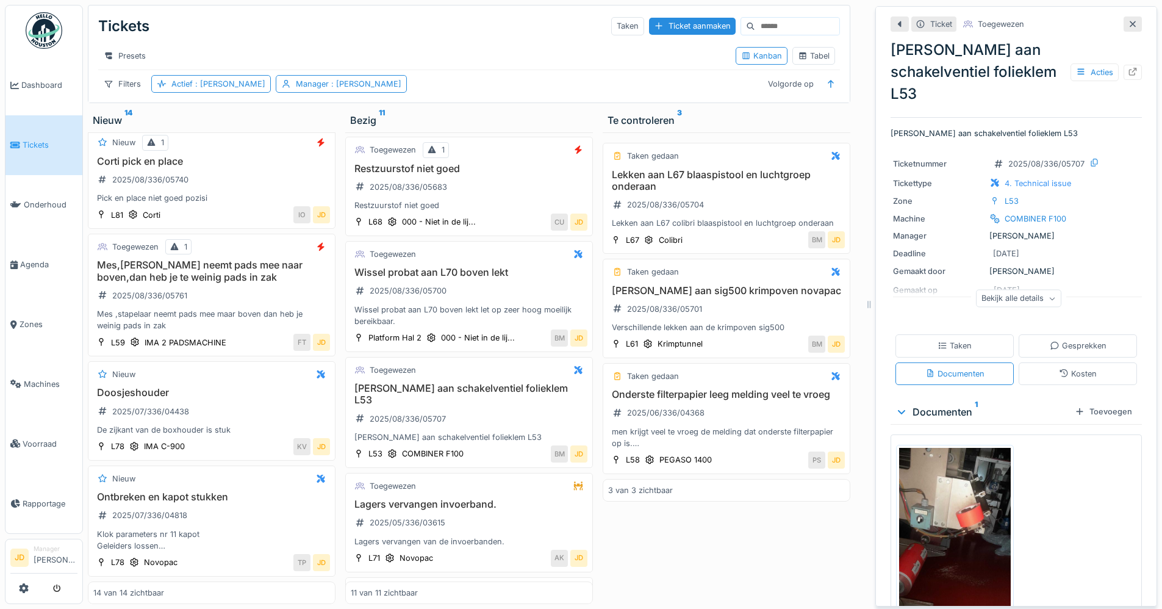
scroll to position [61, 0]
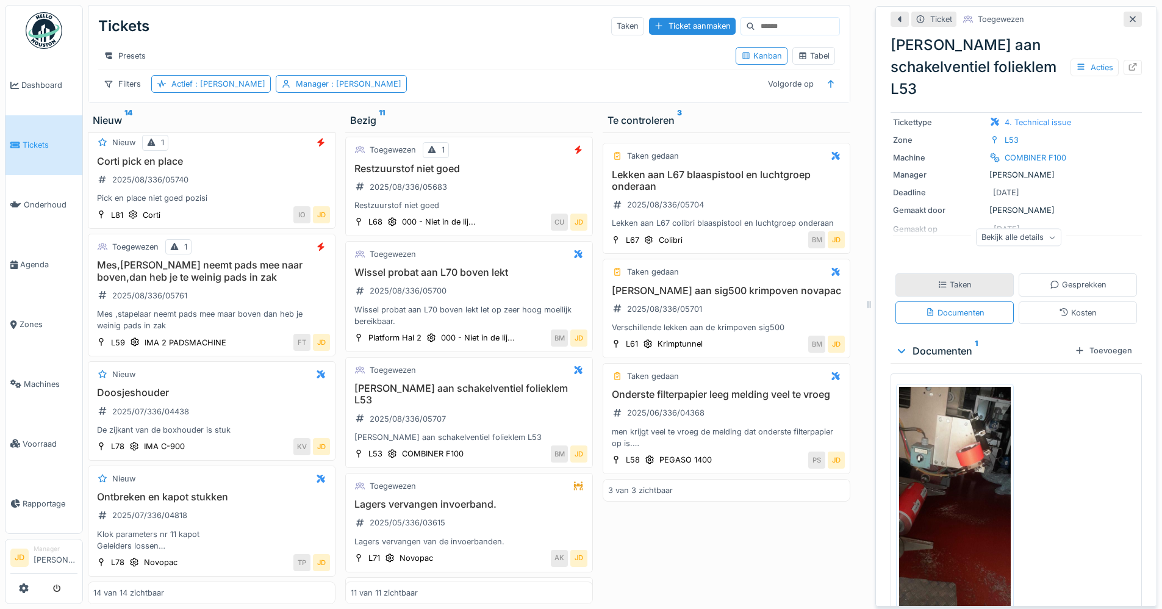
click at [949, 279] on div "Taken" at bounding box center [954, 285] width 34 height 12
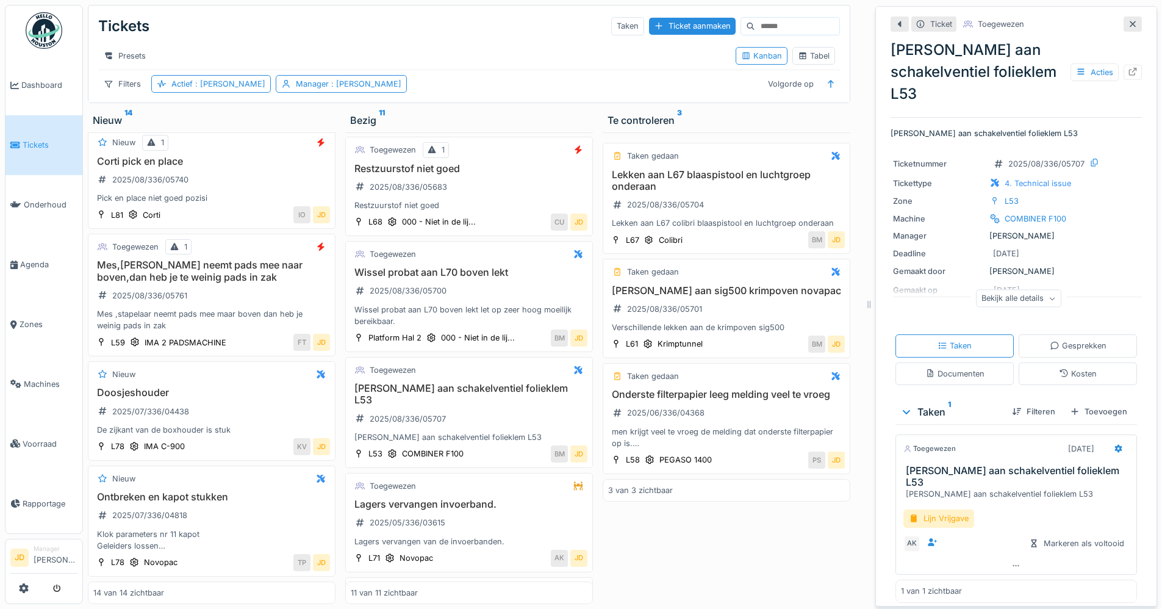
click at [1127, 20] on icon at bounding box center [1132, 24] width 10 height 8
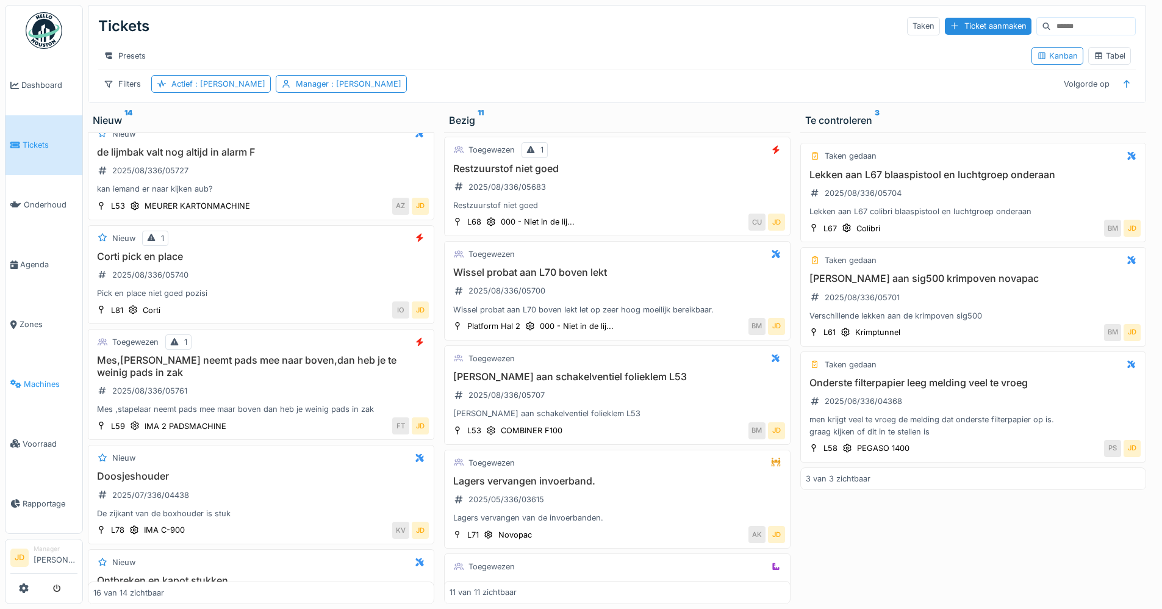
scroll to position [1341, 0]
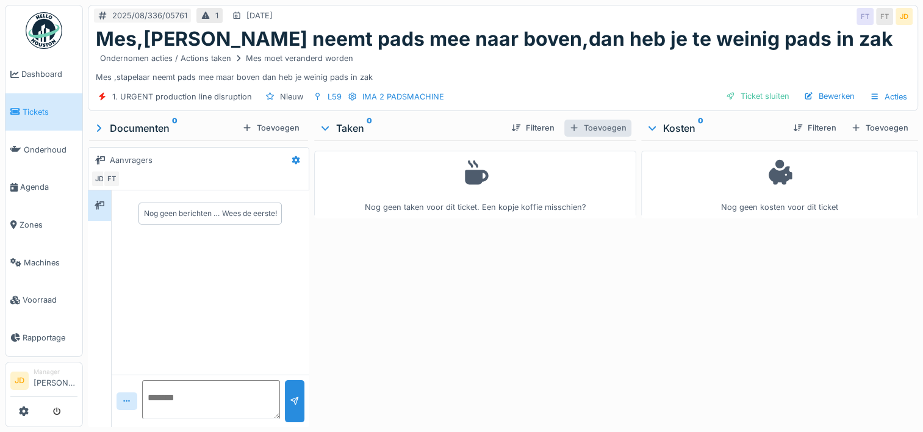
click at [581, 120] on div "Toevoegen" at bounding box center [597, 128] width 67 height 16
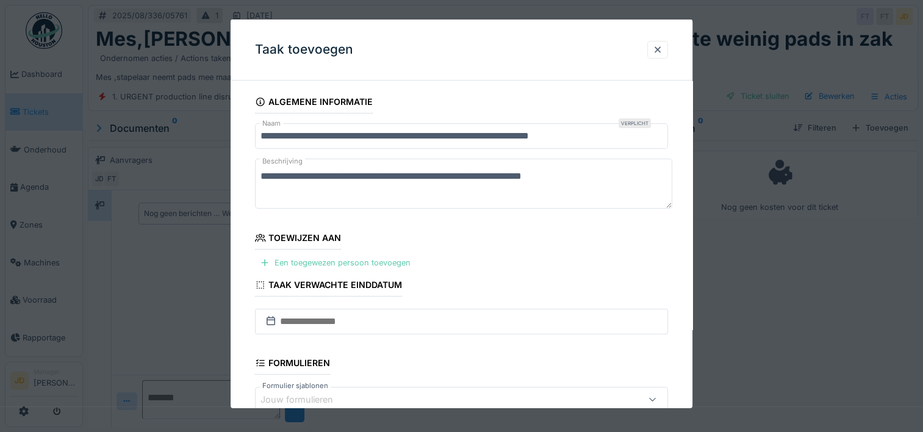
click at [305, 262] on div "Een toegewezen persoon toevoegen" at bounding box center [335, 262] width 160 height 16
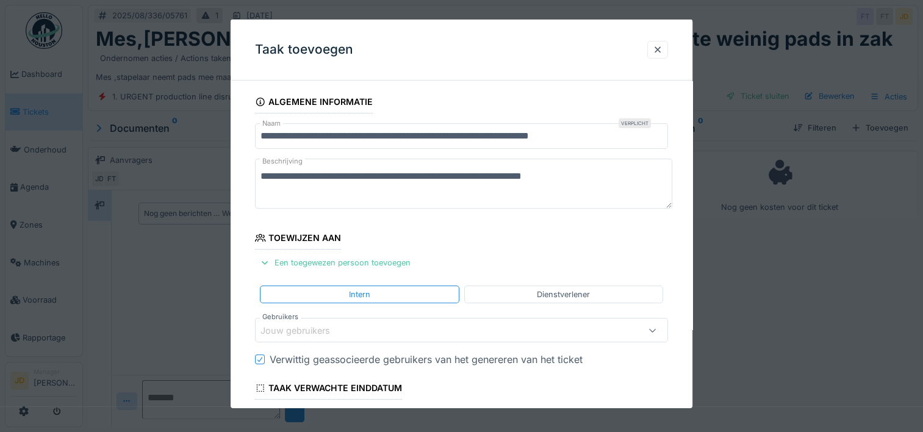
click at [304, 324] on div "Jouw gebruikers" at bounding box center [303, 329] width 87 height 13
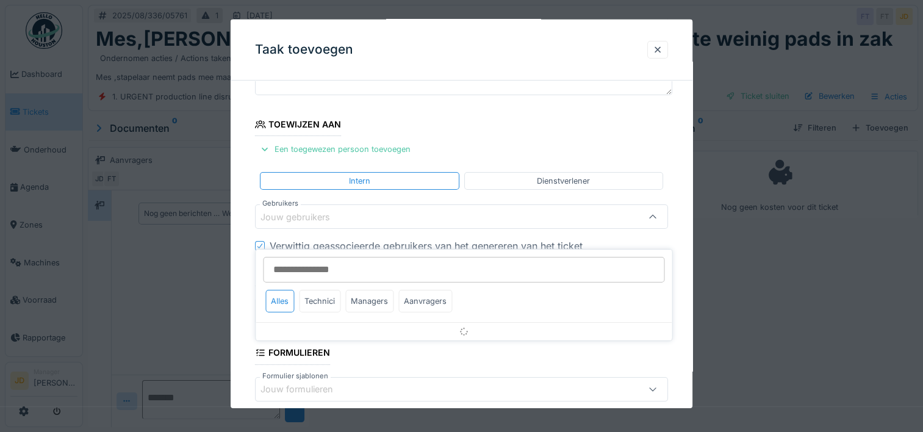
scroll to position [115, 0]
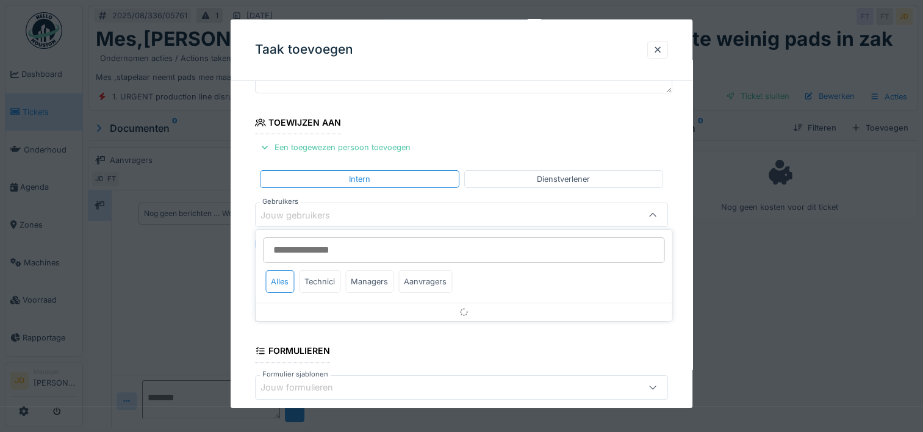
click at [324, 245] on input "Gebruikers" at bounding box center [463, 250] width 401 height 26
type input "*****"
click at [323, 279] on div "Technici" at bounding box center [319, 281] width 41 height 23
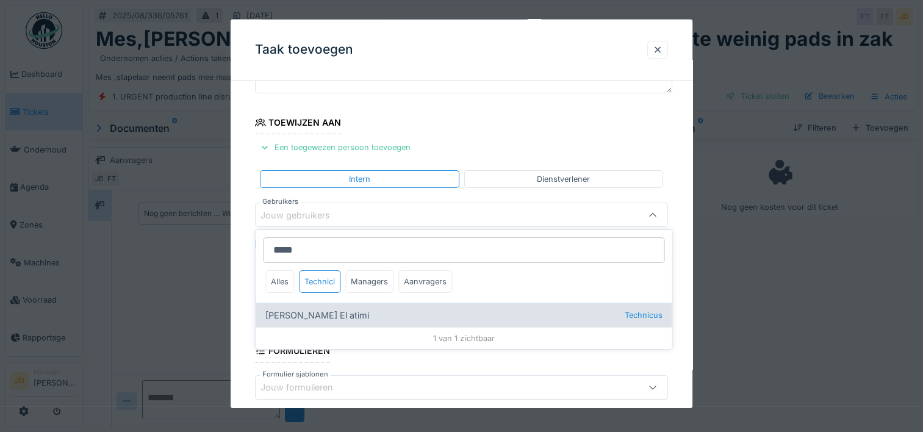
click at [334, 315] on div "[PERSON_NAME] El atimi Technicus" at bounding box center [463, 314] width 416 height 24
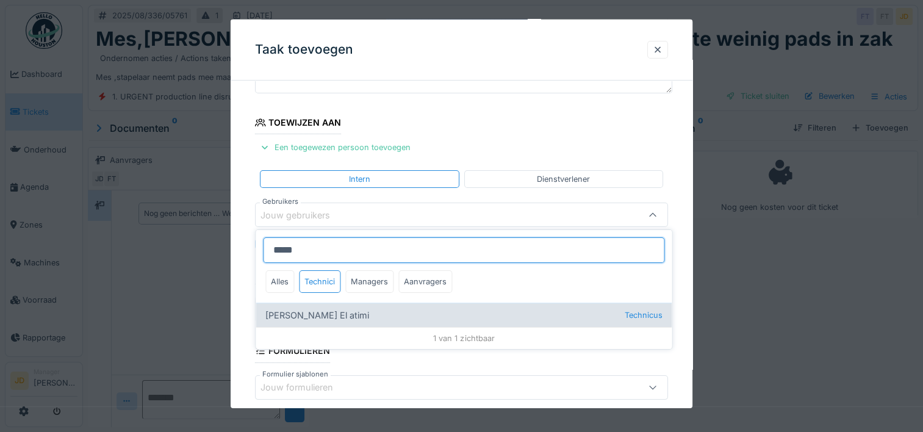
type input "****"
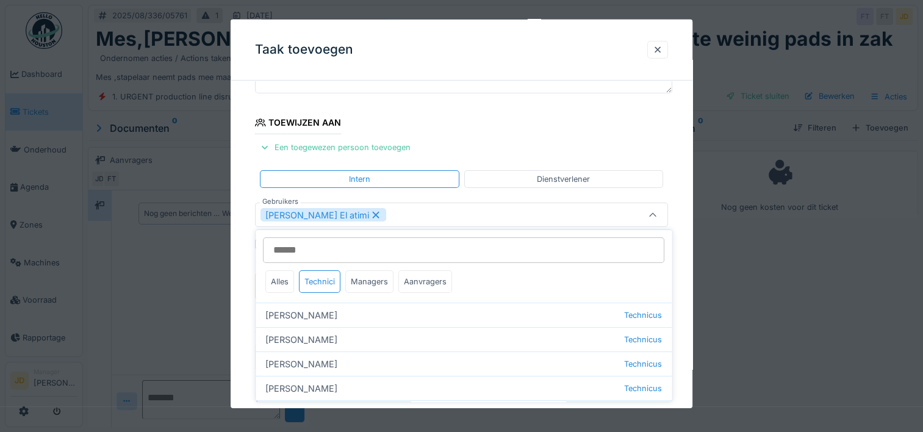
click at [652, 216] on icon at bounding box center [653, 215] width 10 height 8
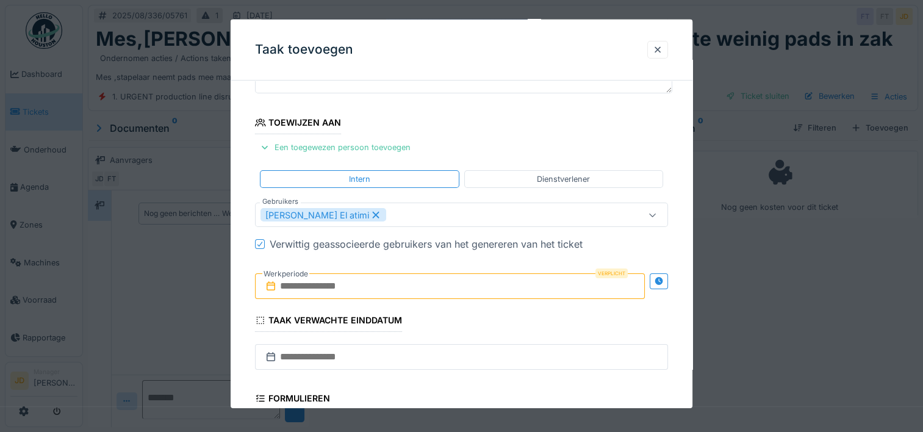
click at [345, 285] on input "text" at bounding box center [450, 286] width 390 height 26
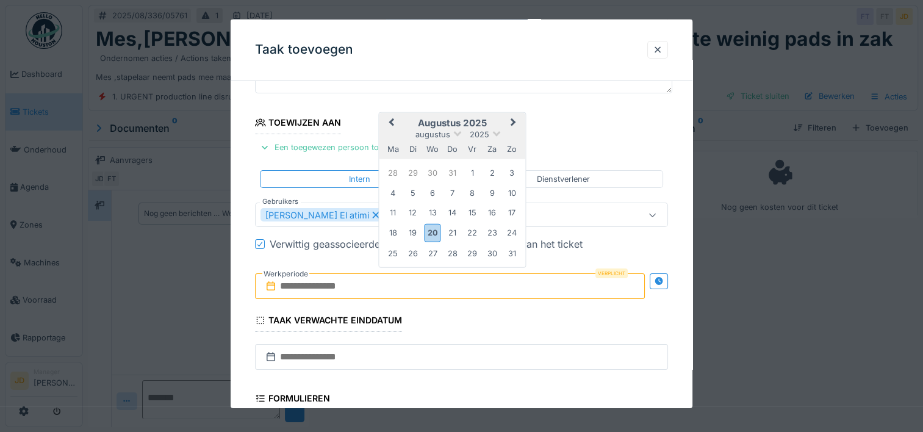
click at [487, 121] on h2 "augustus 2025" at bounding box center [452, 123] width 146 height 11
click at [432, 231] on div "20" at bounding box center [432, 233] width 16 height 18
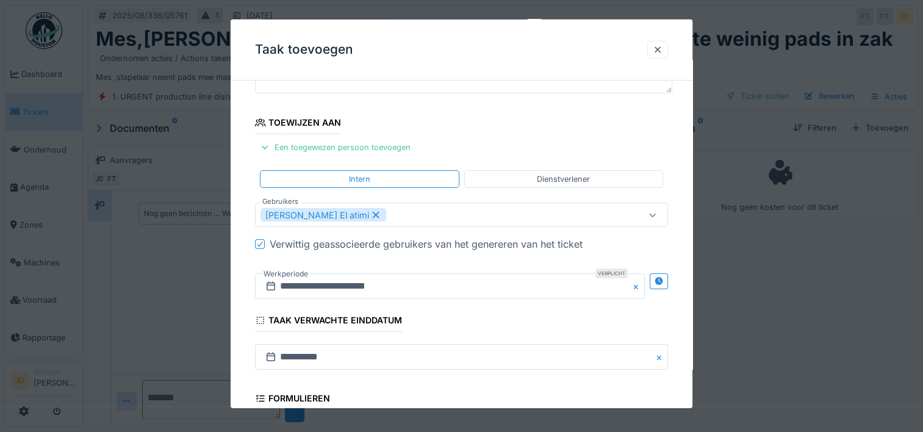
scroll to position [305, 0]
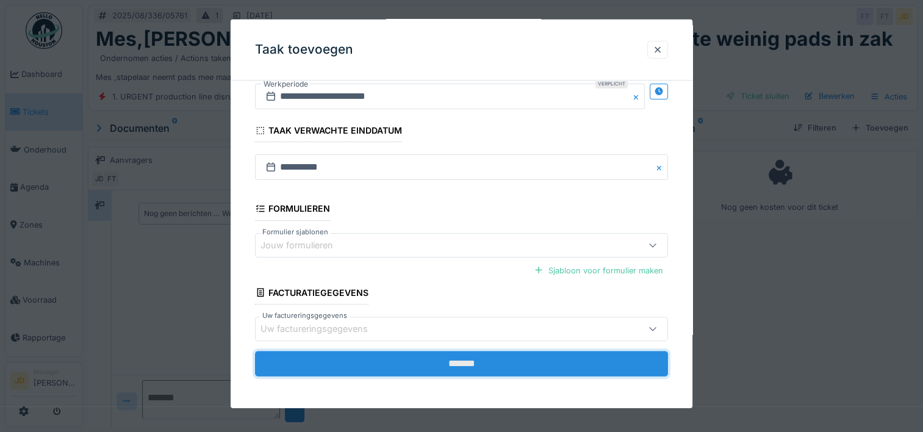
click at [440, 365] on input "*******" at bounding box center [461, 364] width 413 height 26
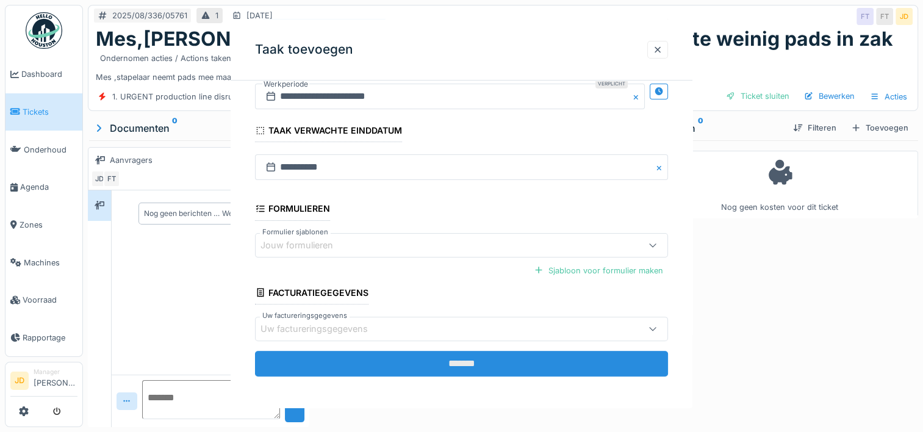
scroll to position [0, 0]
